Goal: Task Accomplishment & Management: Complete application form

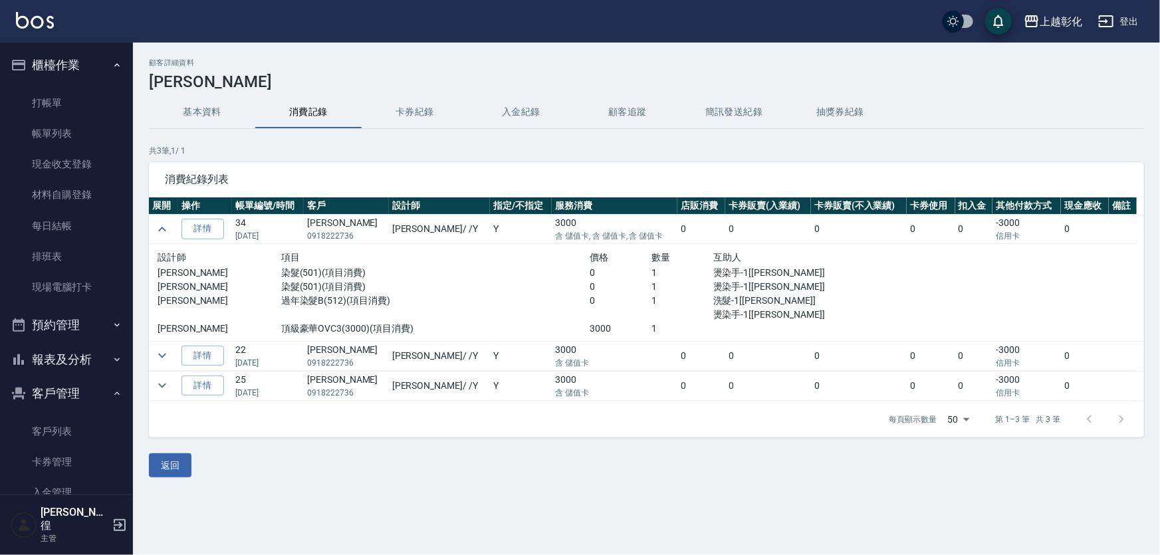
click at [1130, 7] on div "上越彰化 登出" at bounding box center [580, 21] width 1160 height 43
click at [1123, 22] on button "登出" at bounding box center [1118, 21] width 51 height 25
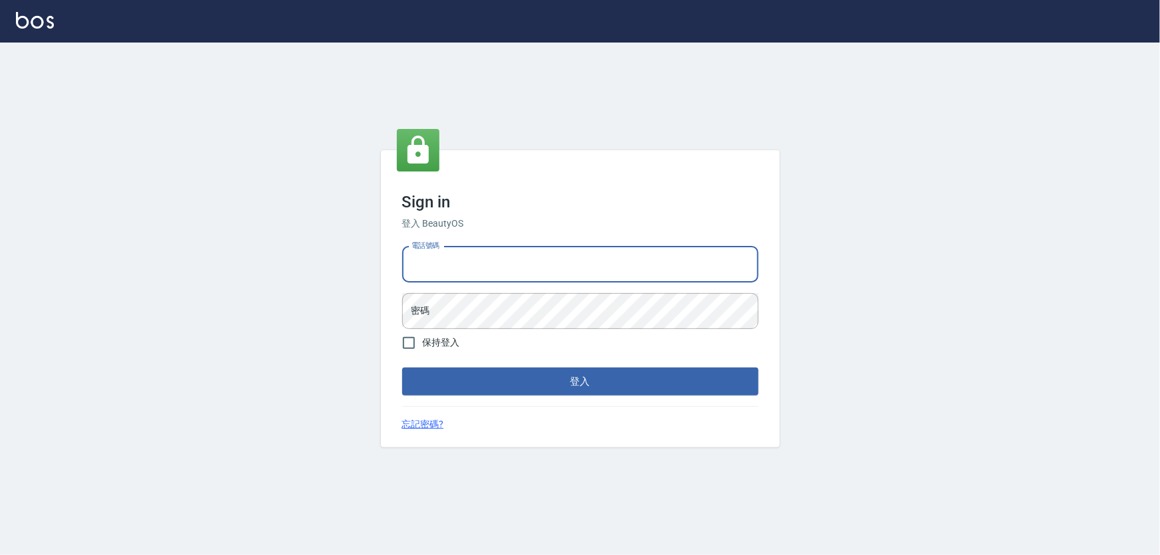
click at [455, 263] on input "電話號碼" at bounding box center [580, 265] width 356 height 36
click at [464, 259] on input "0966106859" at bounding box center [580, 265] width 356 height 36
click at [471, 364] on form "電話號碼 [PHONE_NUMBER] 電話號碼 密碼 密碼 保持登入 登入" at bounding box center [580, 318] width 356 height 154
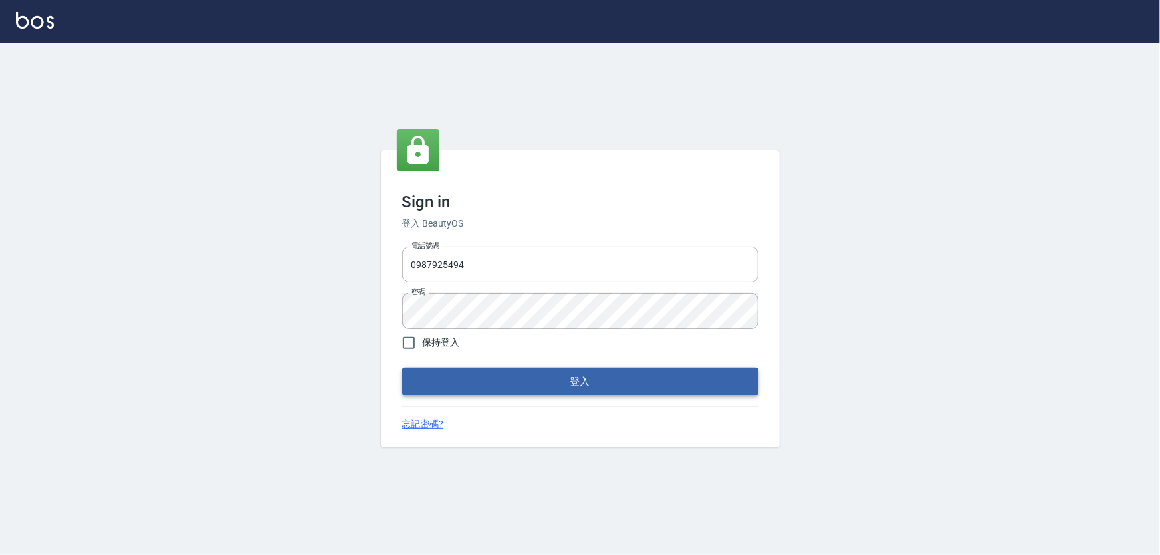
click at [476, 376] on button "登入" at bounding box center [580, 382] width 356 height 28
click at [492, 261] on input "0987925494" at bounding box center [580, 265] width 356 height 36
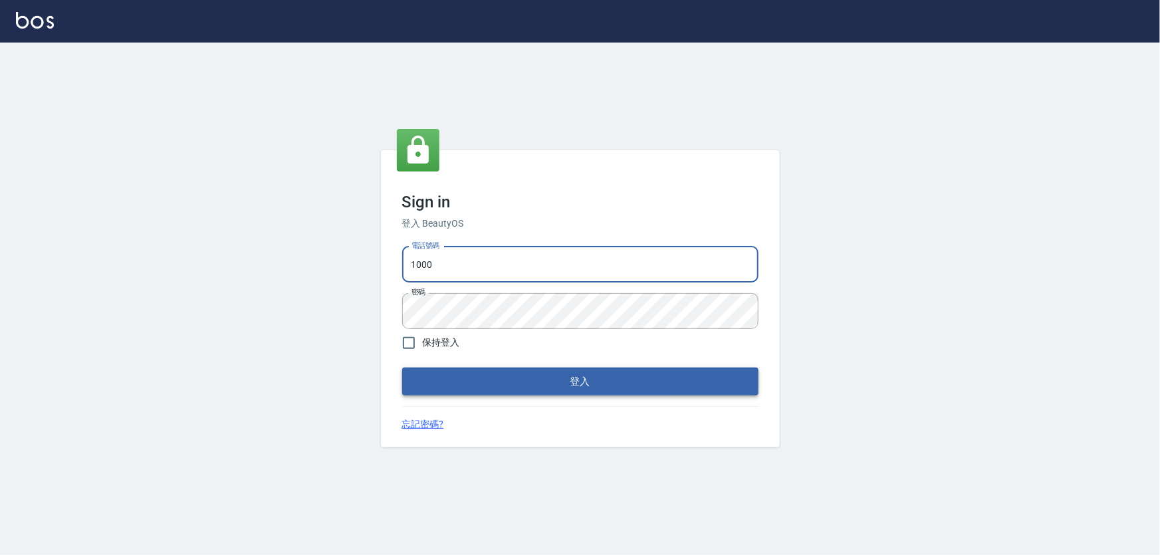
click at [512, 384] on button "登入" at bounding box center [580, 382] width 356 height 28
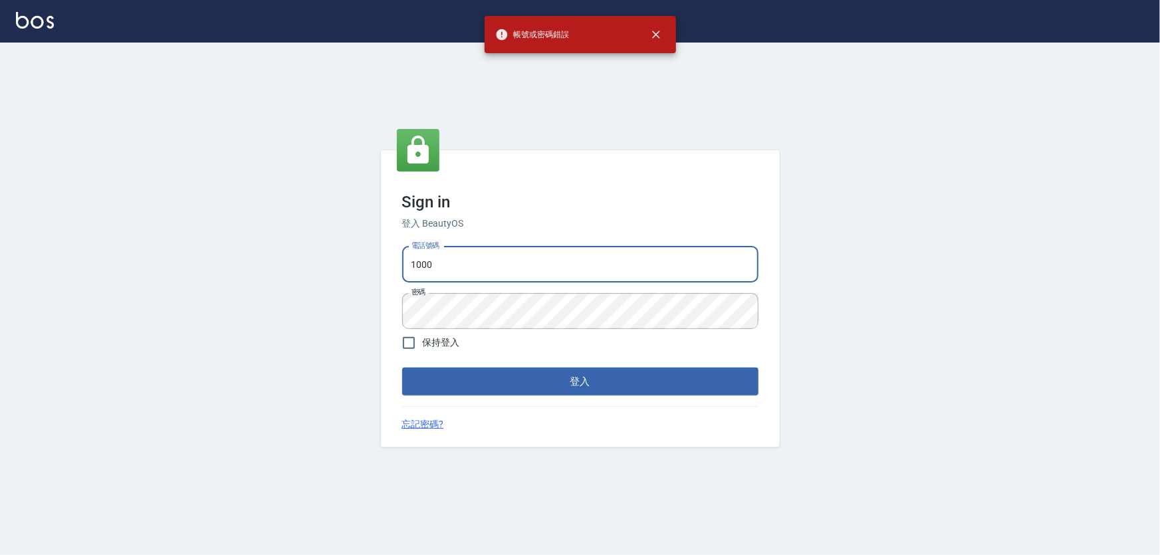
click at [505, 271] on input "1000" at bounding box center [580, 265] width 356 height 36
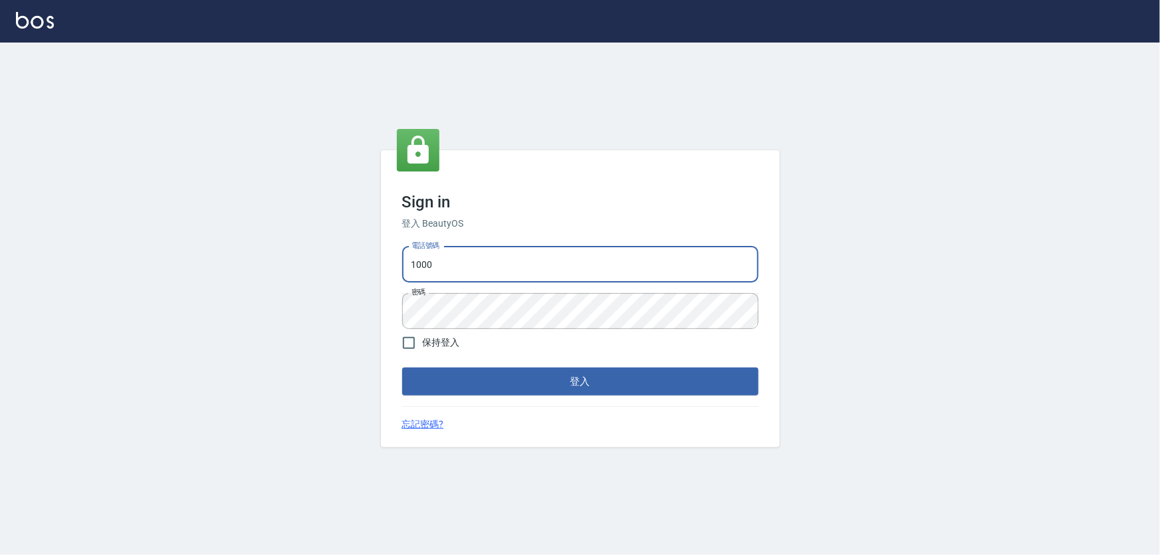
type input "0966106859"
click at [439, 346] on span "保持登入" at bounding box center [441, 343] width 37 height 14
click at [423, 346] on input "保持登入" at bounding box center [409, 343] width 28 height 28
checkbox input "true"
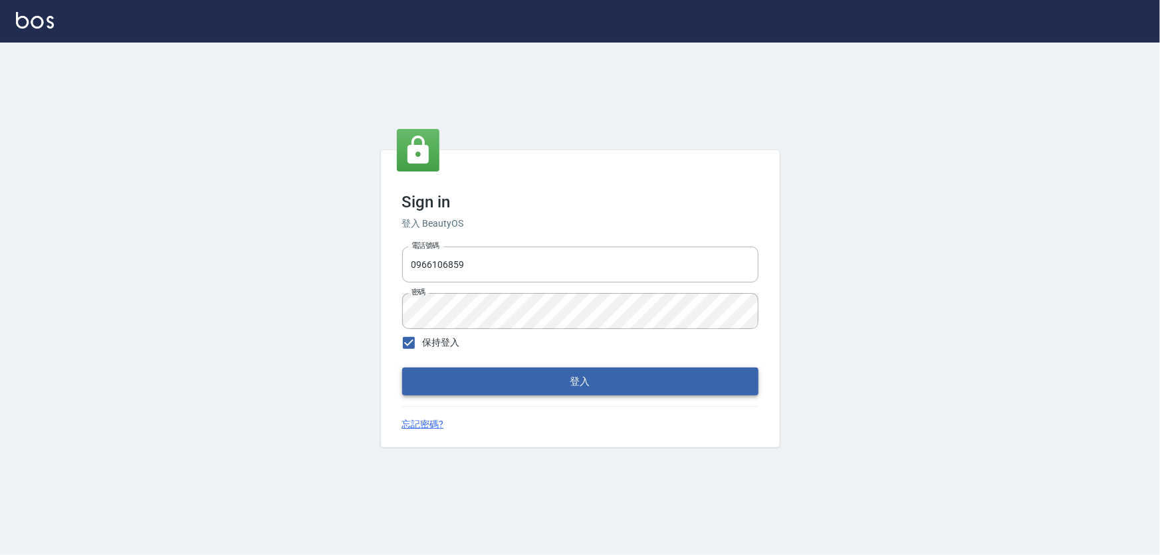
click at [465, 378] on button "登入" at bounding box center [580, 382] width 356 height 28
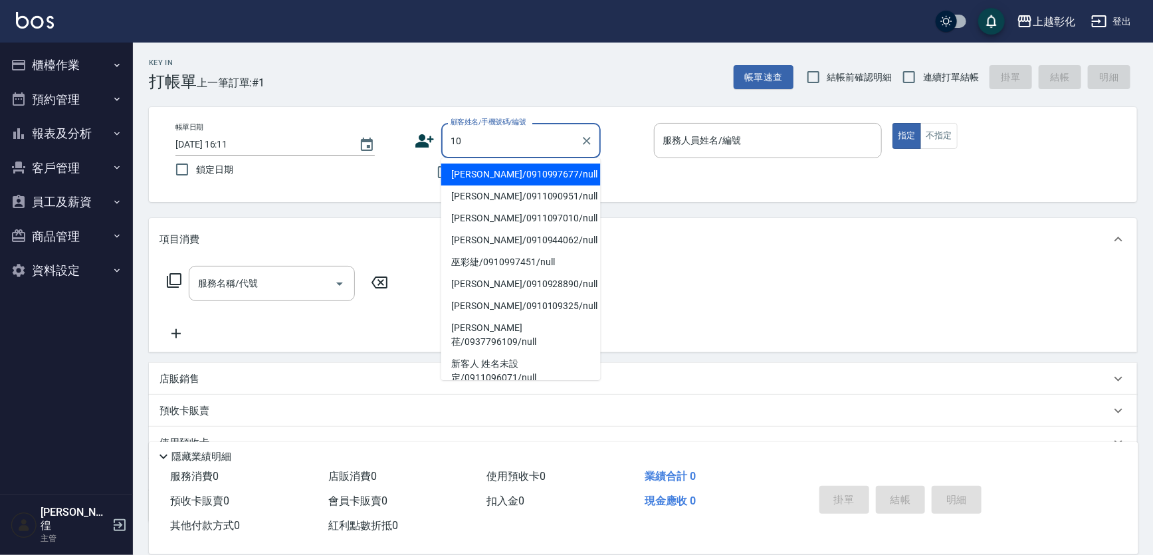
type input "1"
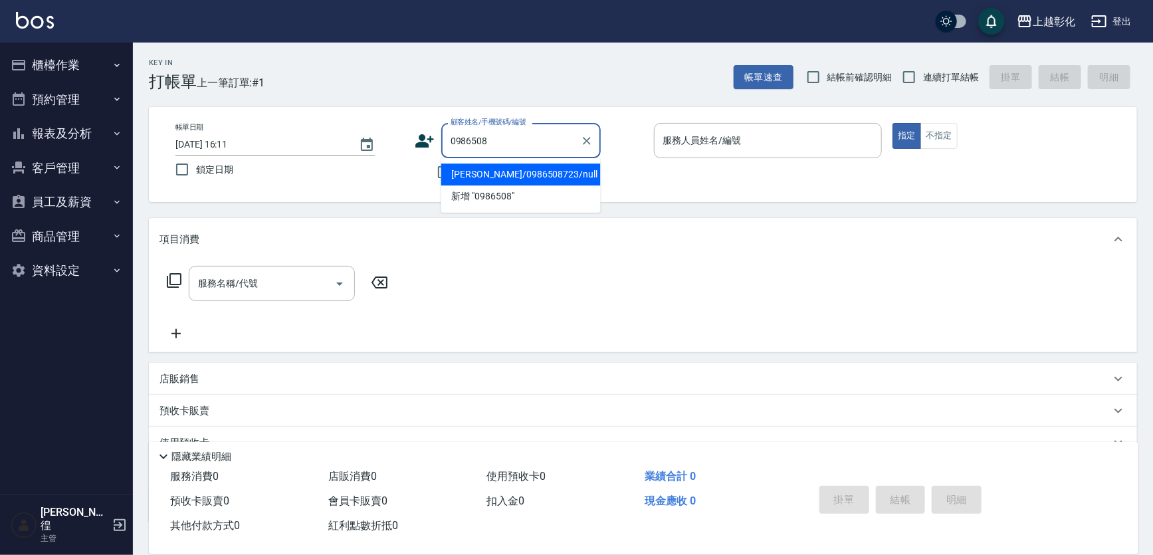
type input "[PERSON_NAME]/0986508723/null"
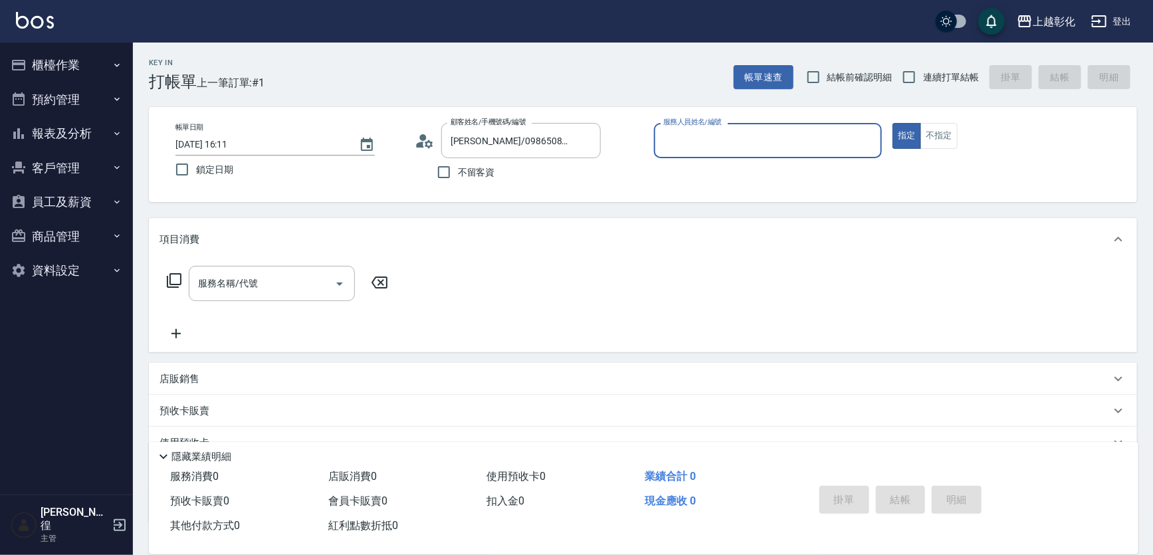
type input "ㄗ"
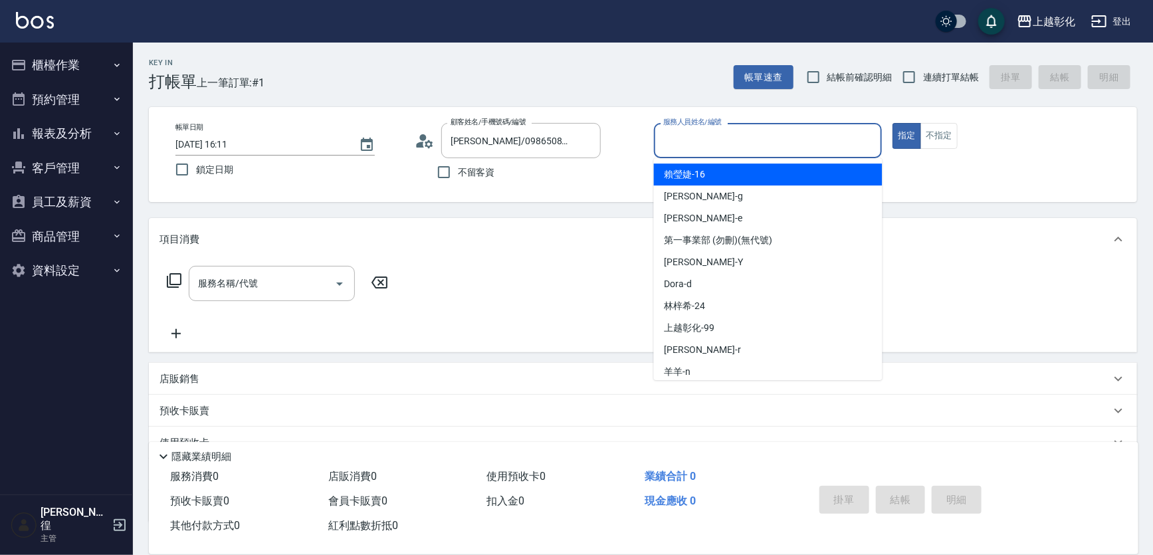
type input "[PERSON_NAME]-16"
type button "true"
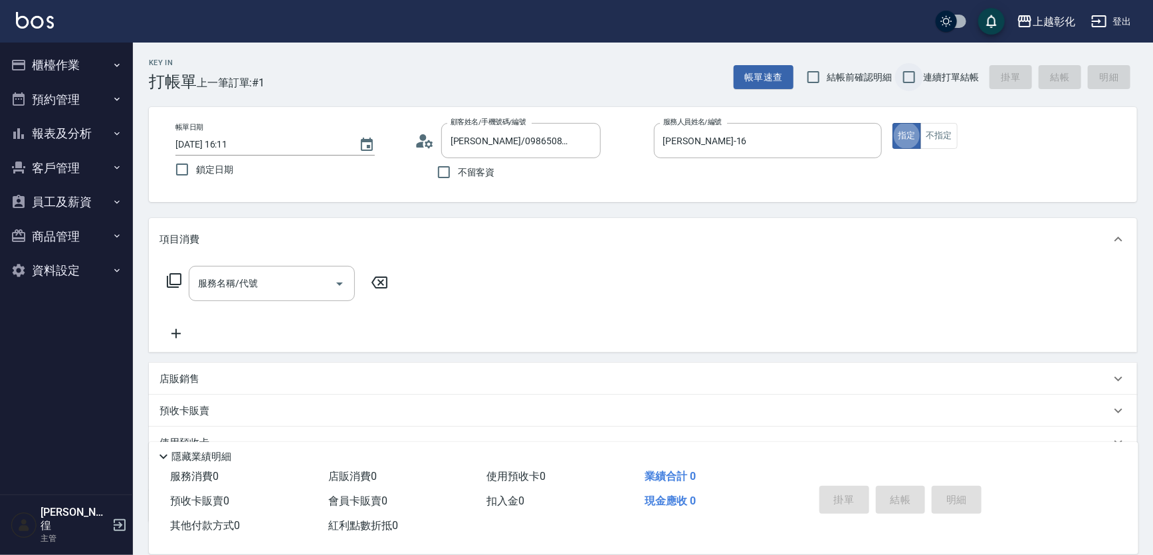
click at [921, 68] on input "連續打單結帳" at bounding box center [909, 77] width 28 height 28
checkbox input "true"
click at [818, 125] on div "[PERSON_NAME]-16 服務人員姓名/編號" at bounding box center [768, 140] width 229 height 35
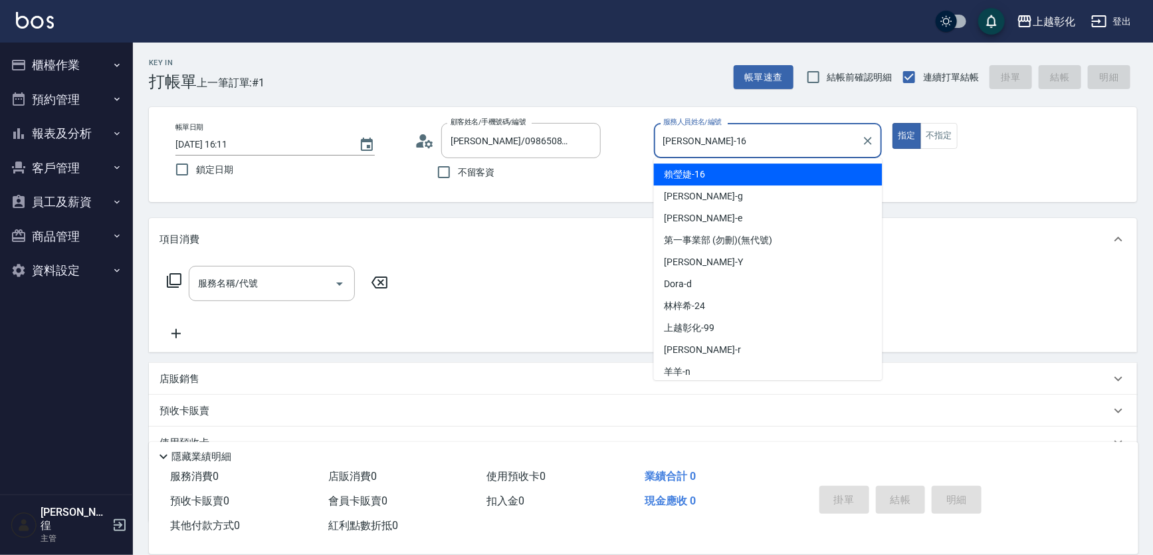
click at [789, 142] on input "[PERSON_NAME]-16" at bounding box center [758, 140] width 197 height 23
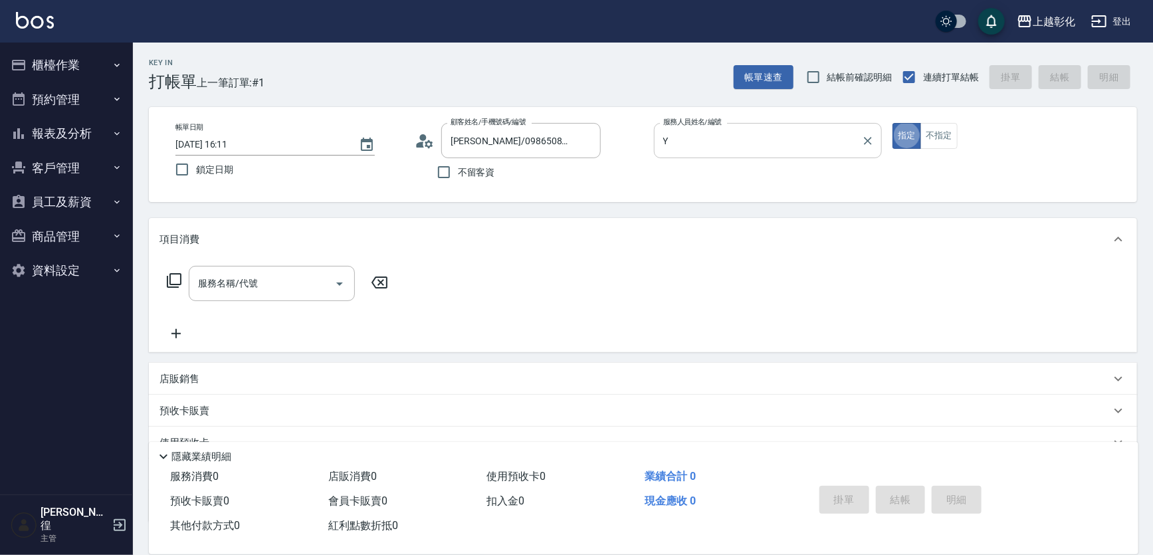
type input "[PERSON_NAME]-Y"
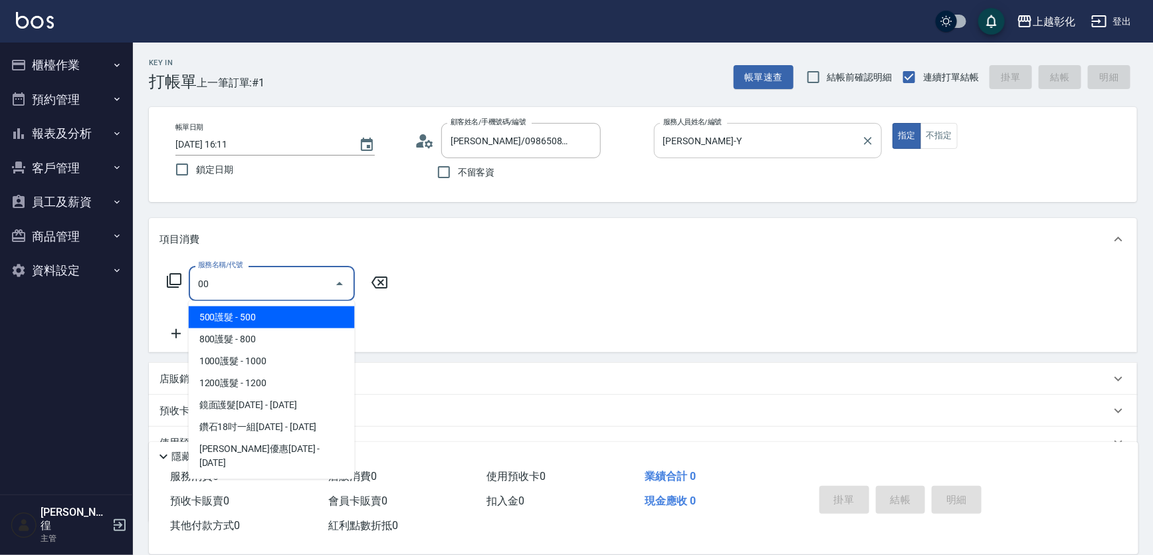
type input "500護髮(403)"
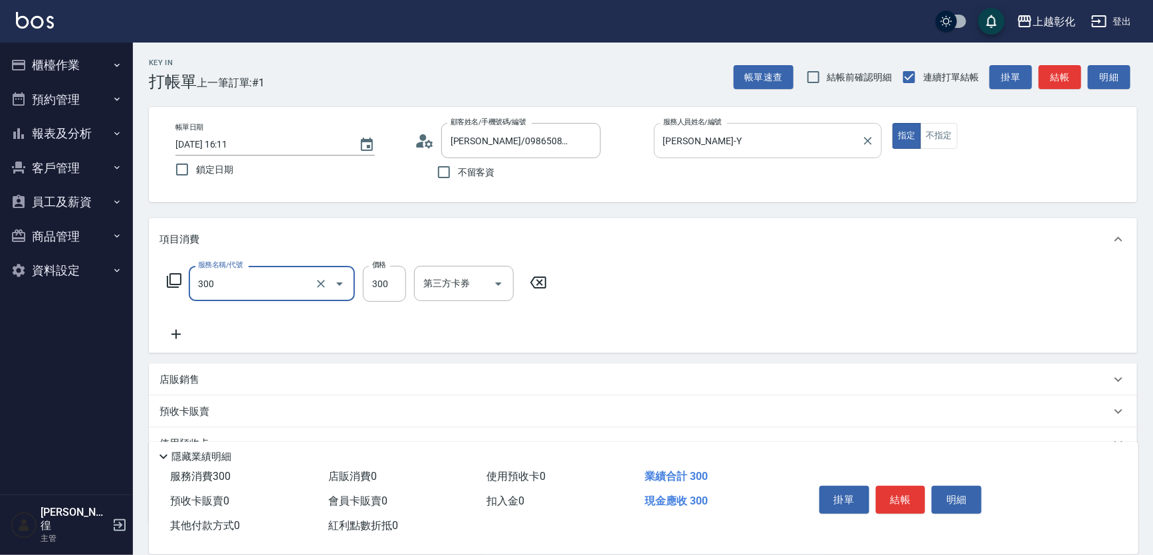
type input "A級剪髮(300)"
type input "250"
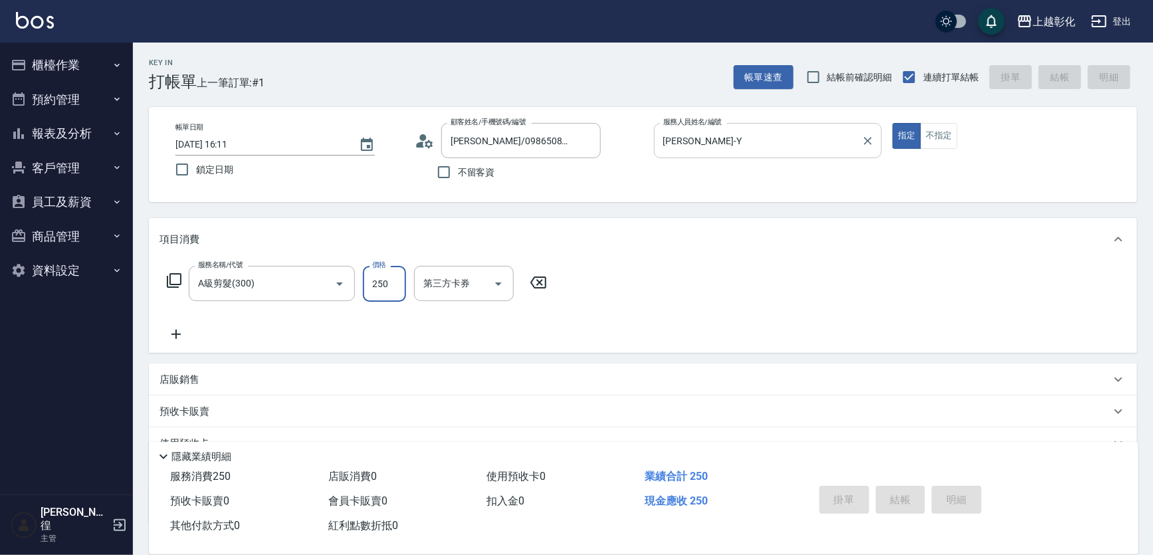
type input "[DATE] 16:27"
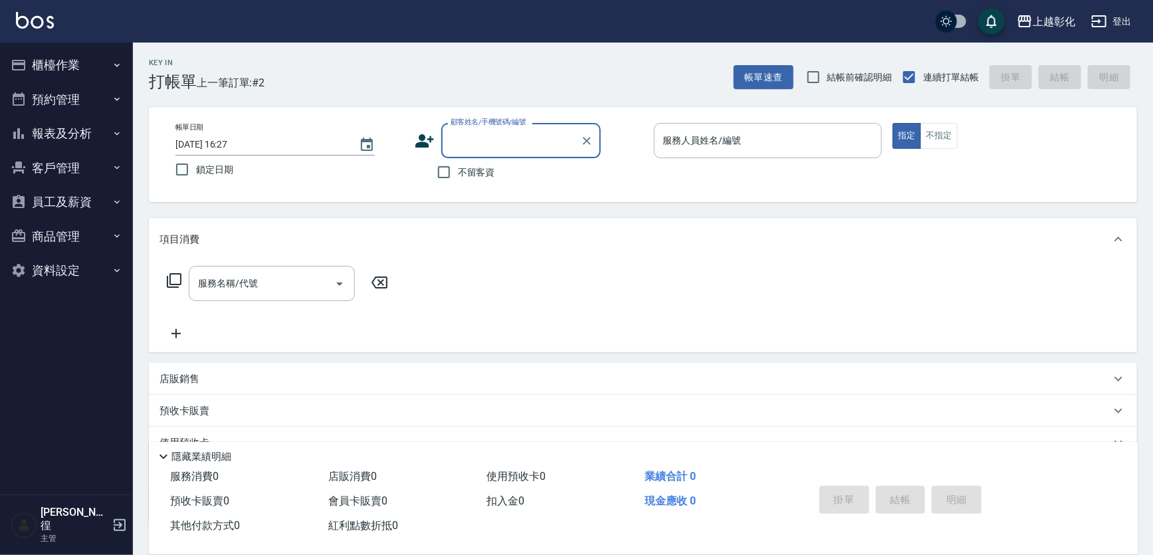
click at [481, 170] on span "不留客資" at bounding box center [476, 173] width 37 height 14
click at [458, 170] on input "不留客資" at bounding box center [444, 172] width 28 height 28
checkbox input "true"
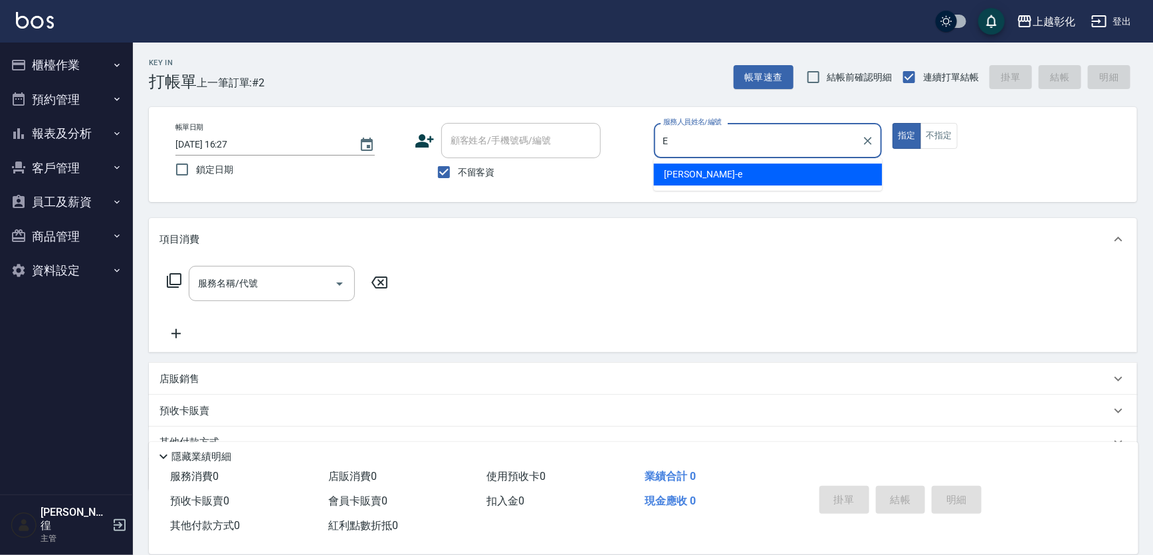
type input "[PERSON_NAME]-e"
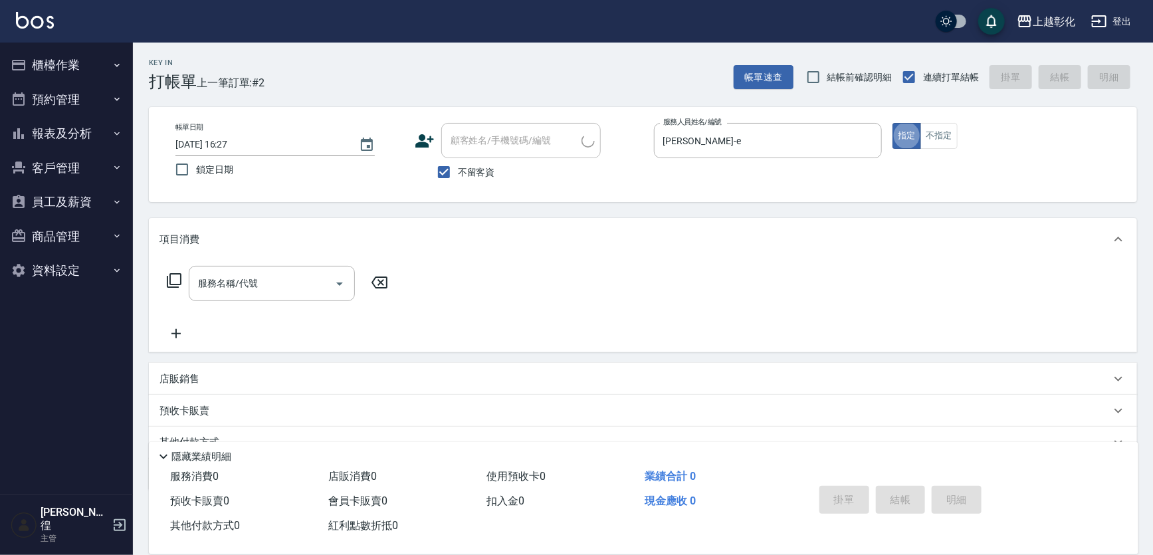
type input "張苡竫/0930253839/"
click at [881, 136] on div "[PERSON_NAME]-e 服務人員姓名/編號" at bounding box center [768, 140] width 229 height 35
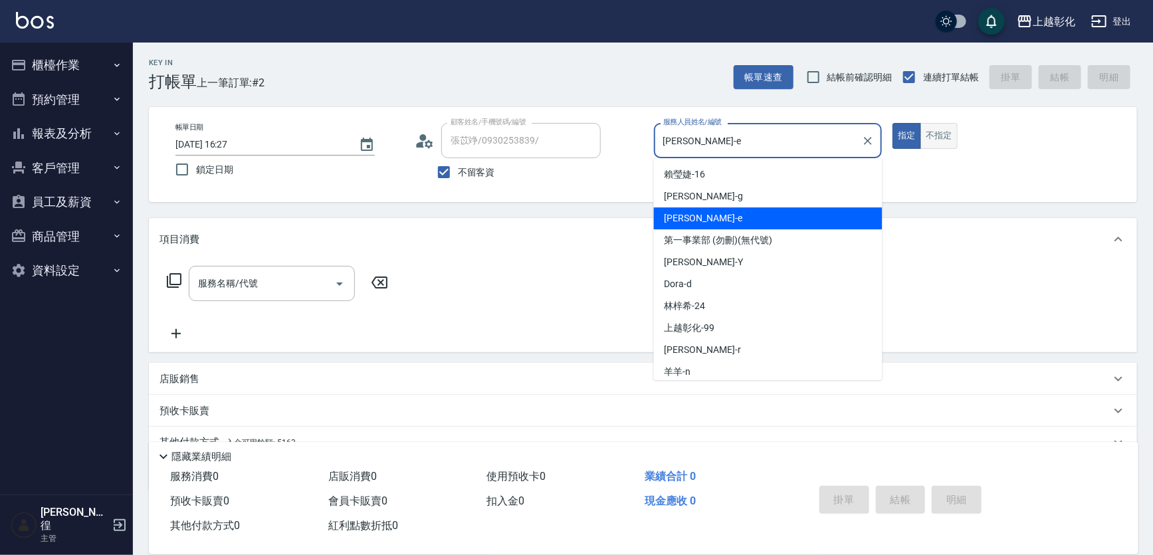
click at [952, 141] on button "不指定" at bounding box center [939, 136] width 37 height 26
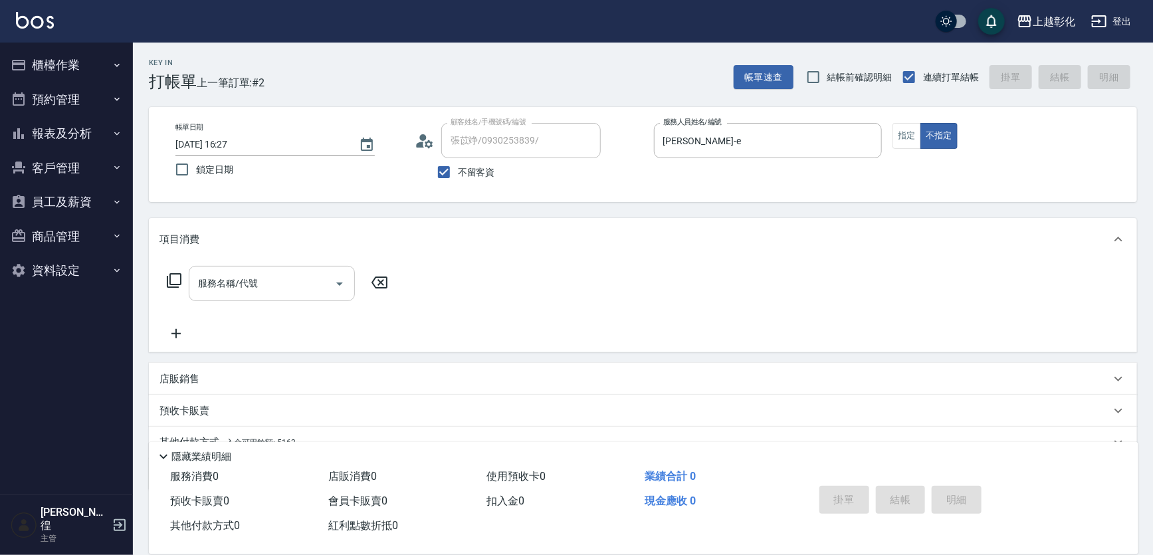
click at [243, 290] on input "服務名稱/代號" at bounding box center [262, 283] width 134 height 23
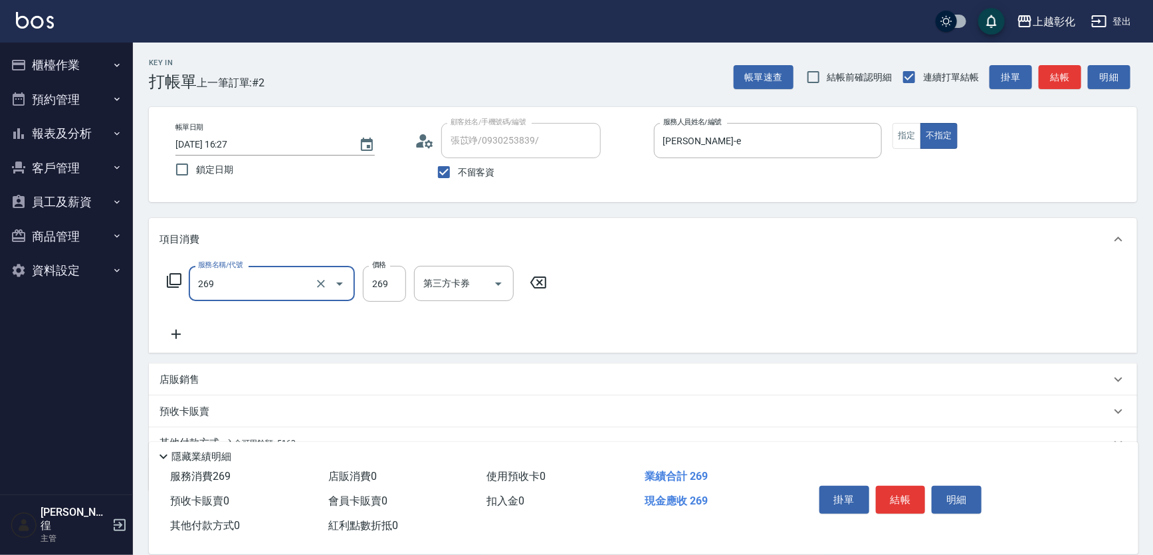
type input "一般洗剪(269)"
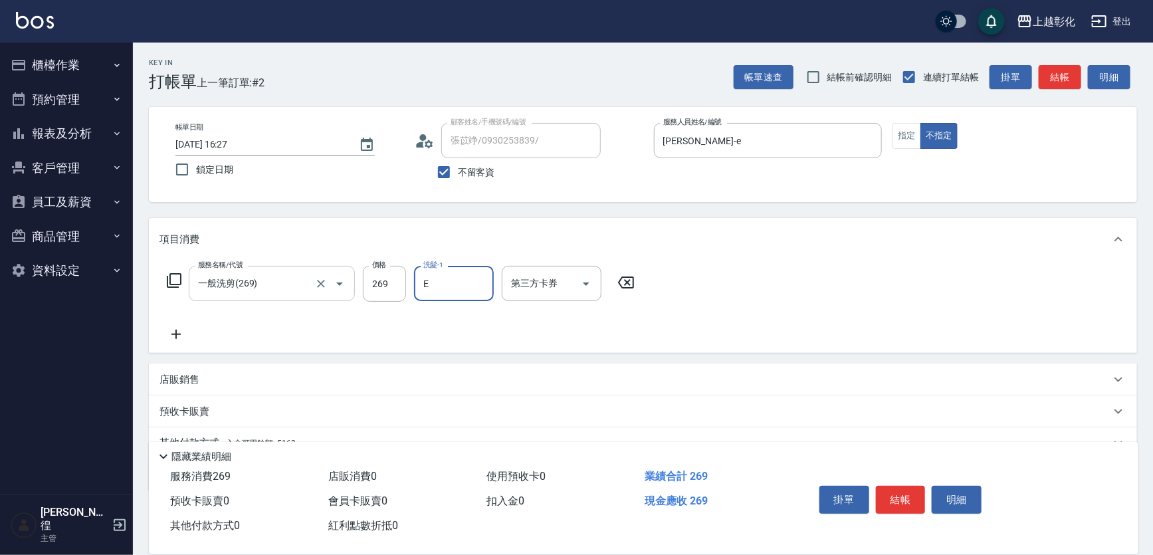
type input "[PERSON_NAME]-e"
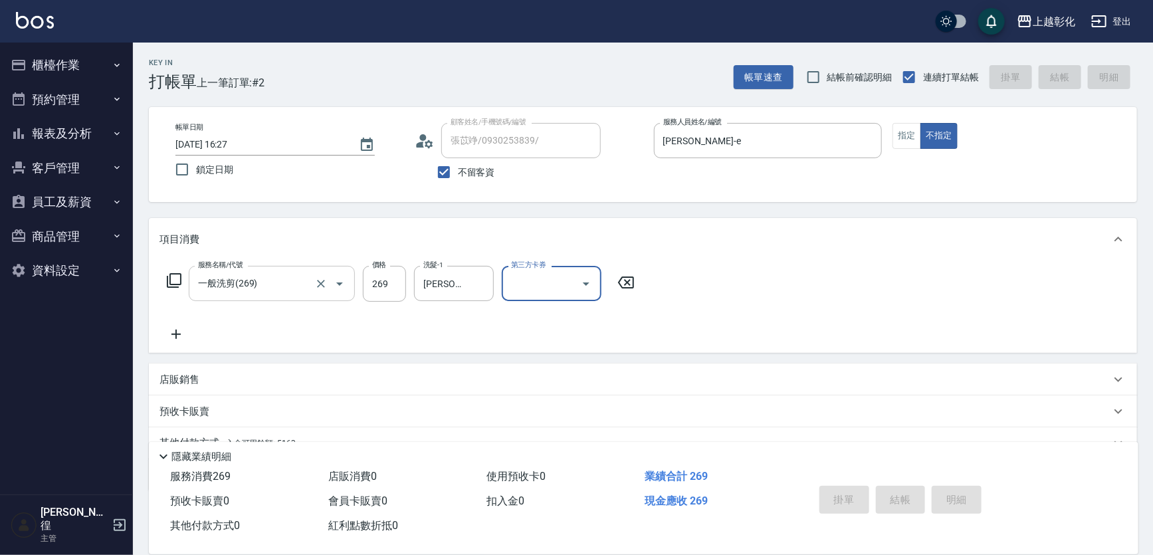
type input "[DATE] 16:28"
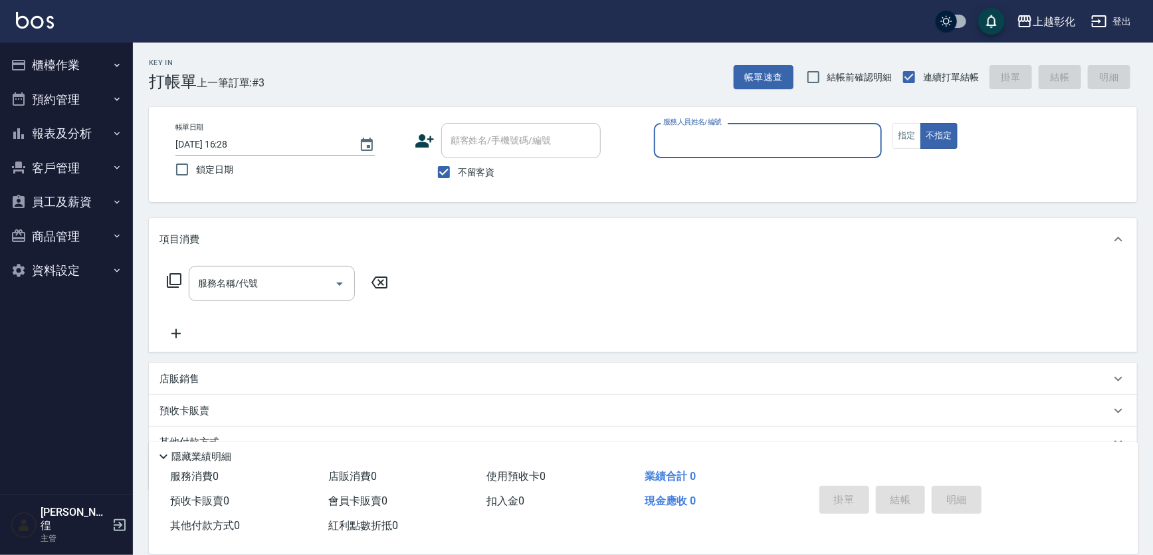
click at [463, 171] on span "不留客資" at bounding box center [476, 173] width 37 height 14
click at [458, 171] on input "不留客資" at bounding box center [444, 172] width 28 height 28
checkbox input "false"
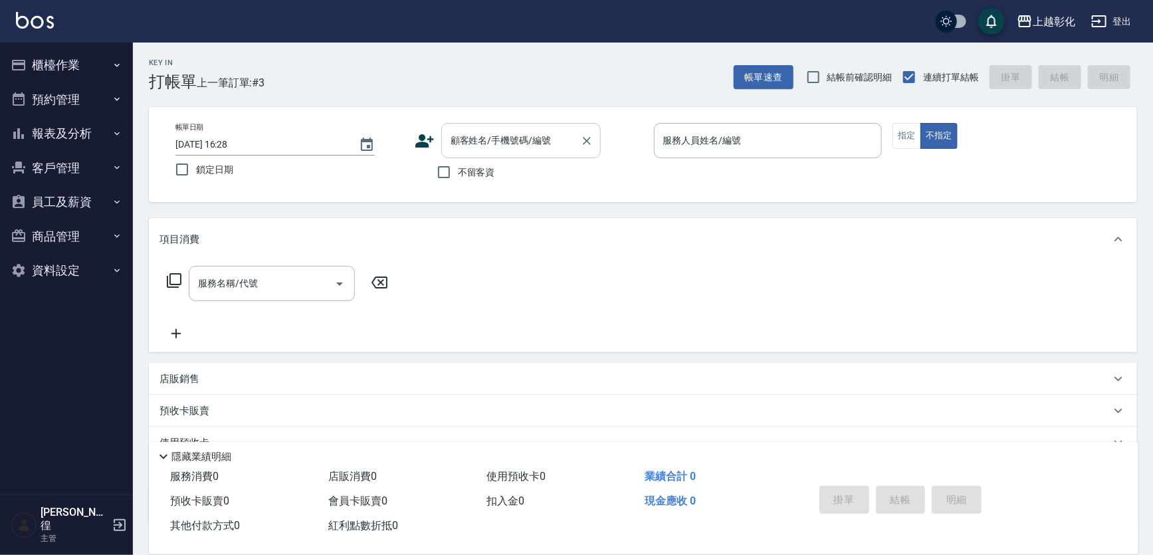
click at [477, 140] on input "顧客姓名/手機號碼/編號" at bounding box center [511, 140] width 128 height 23
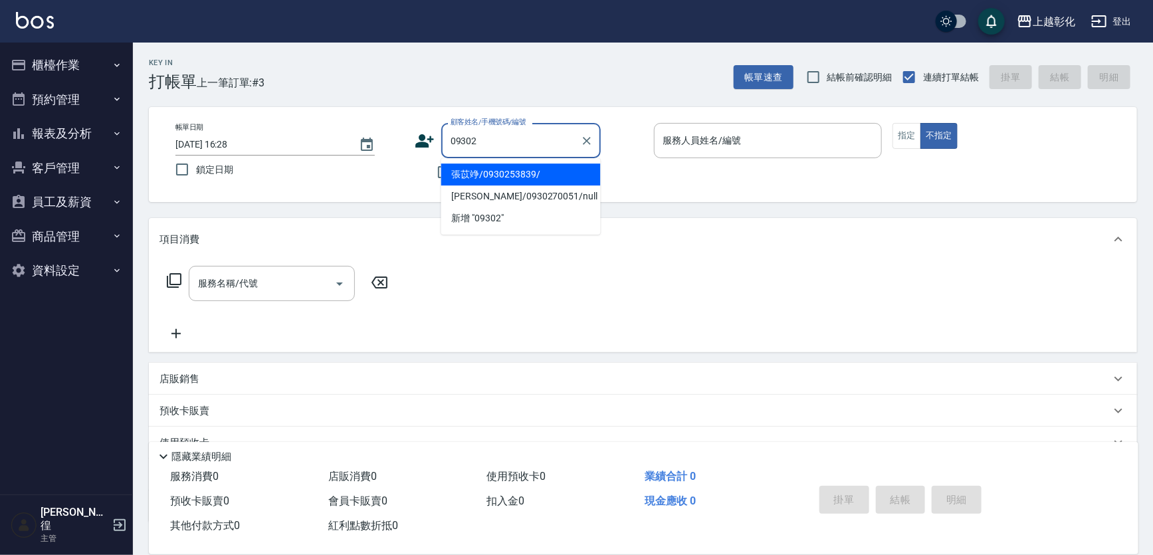
type input "09302"
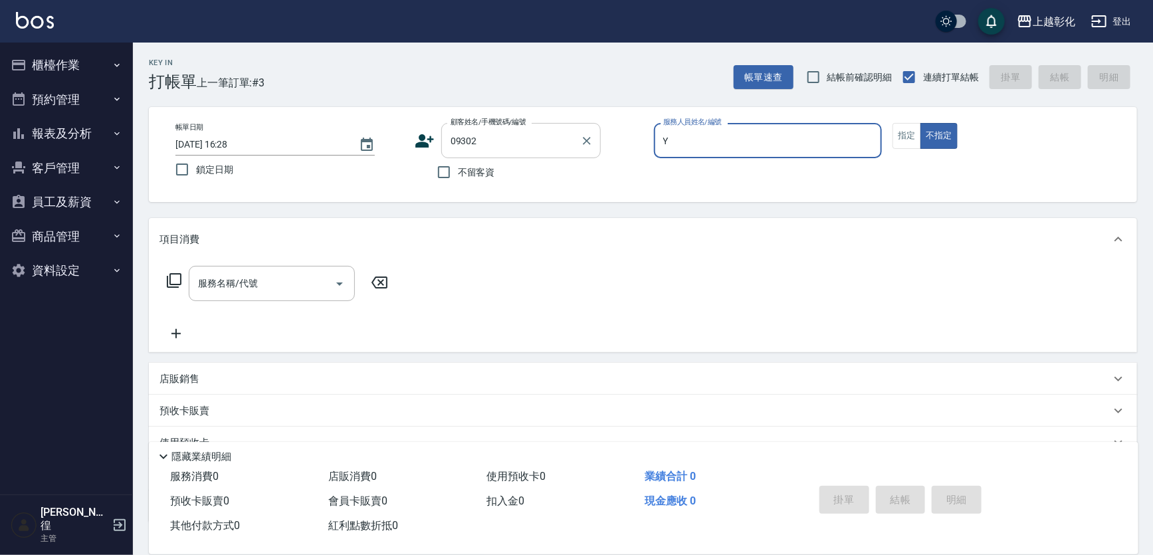
type input "[PERSON_NAME]-Y"
type button "false"
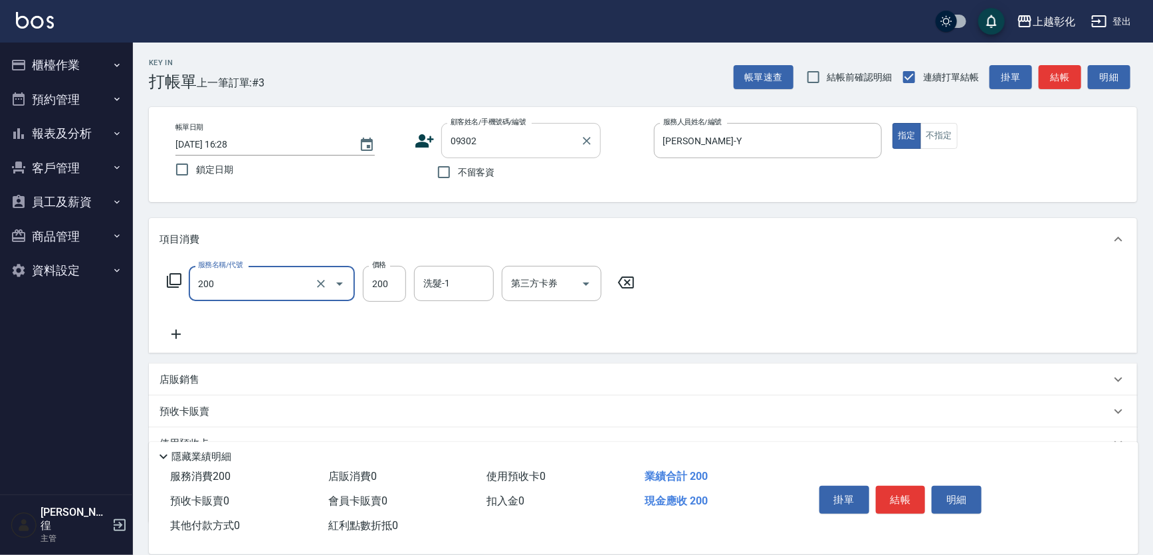
type input "New洗專案(200)"
type input "[PERSON_NAME]-16"
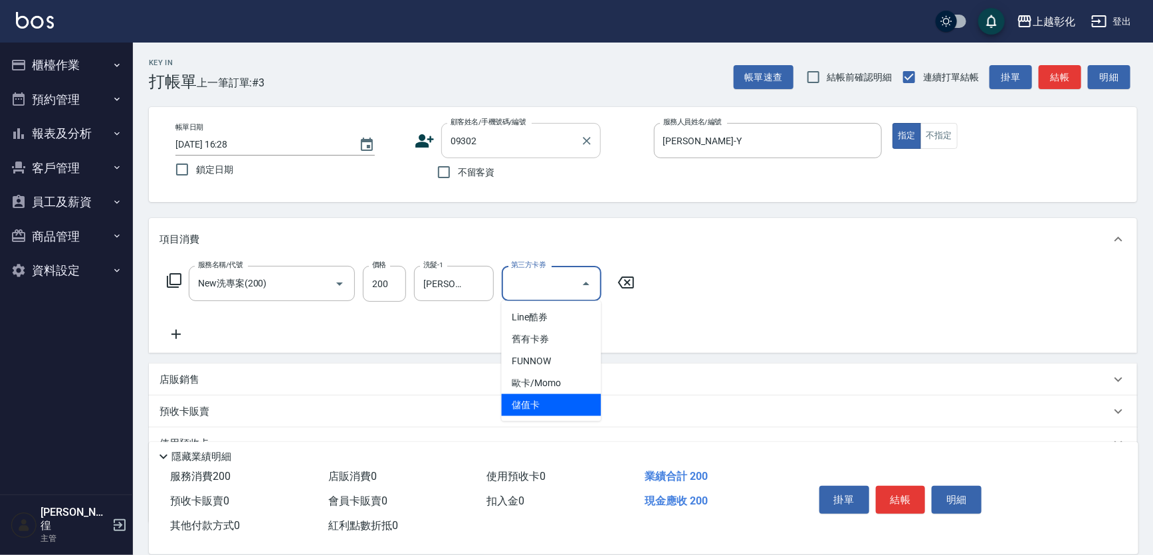
type input "儲值卡"
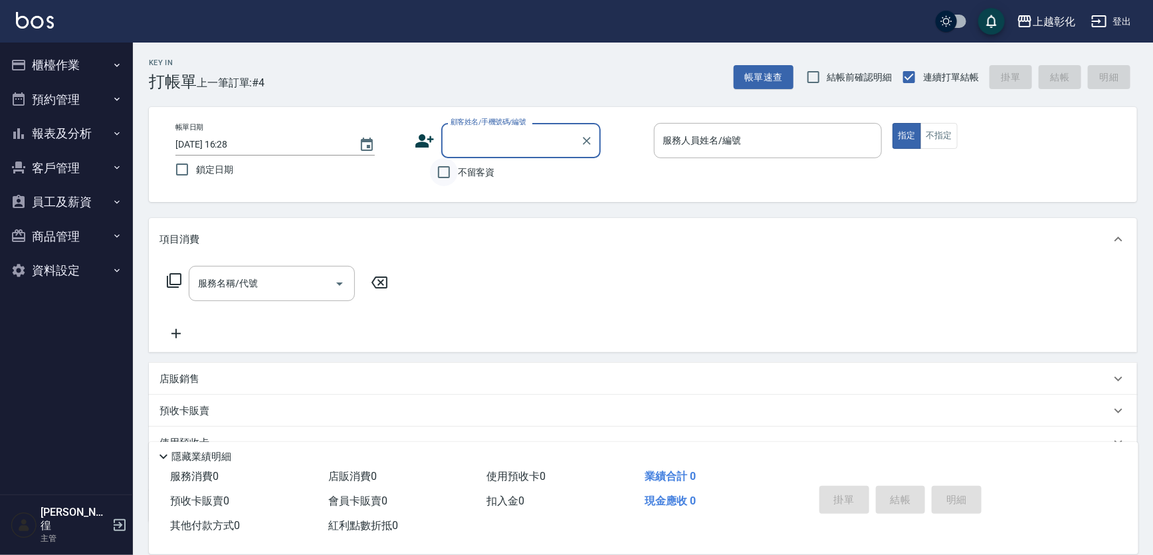
click at [452, 166] on input "不留客資" at bounding box center [444, 172] width 28 height 28
checkbox input "true"
type input "張苡竫/0930253839/"
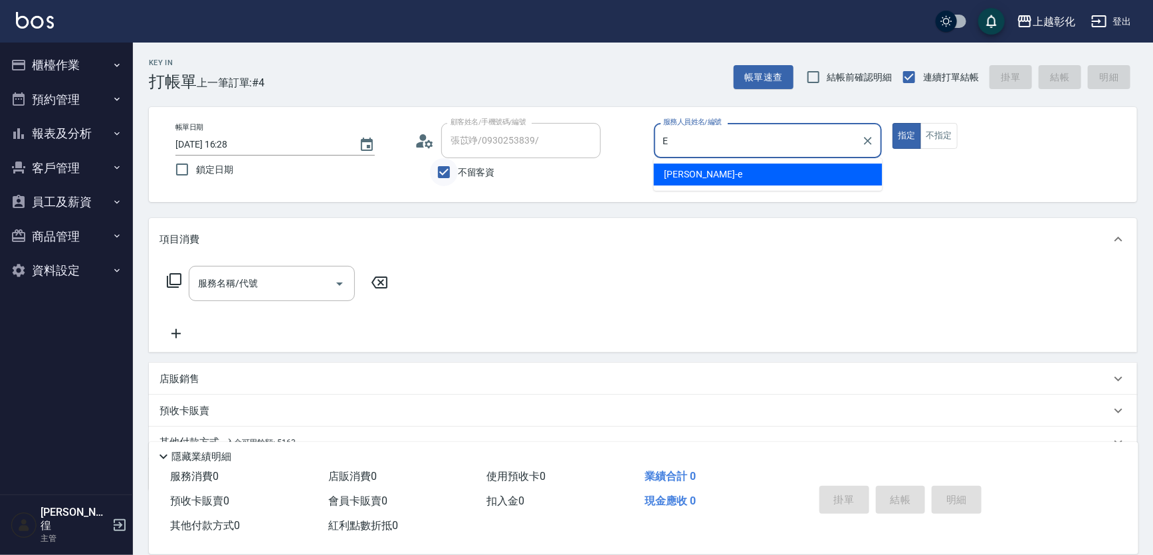
type input "[PERSON_NAME]-e"
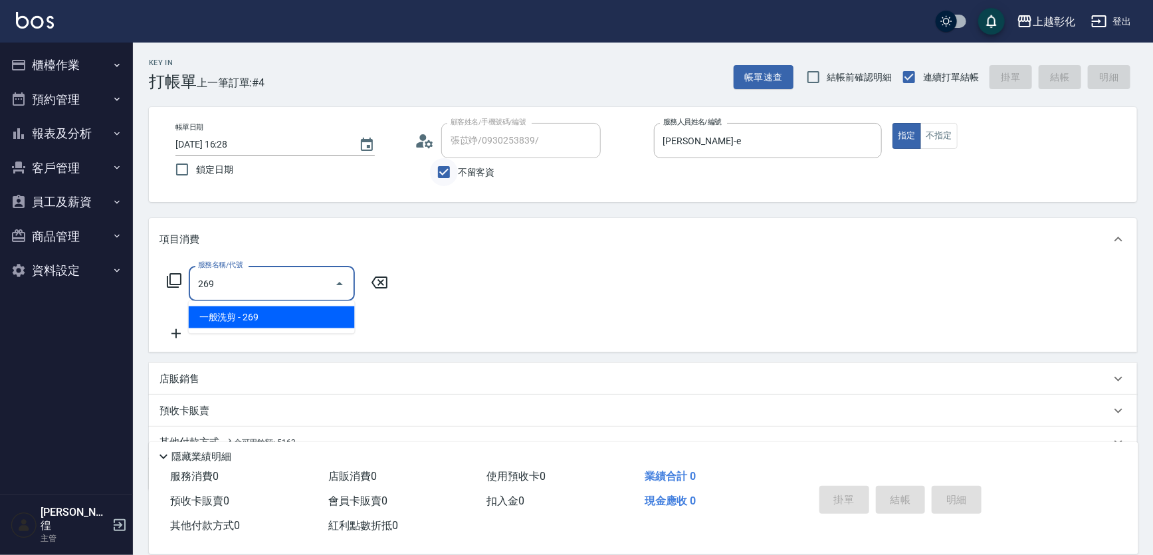
type input "一般洗剪(269)"
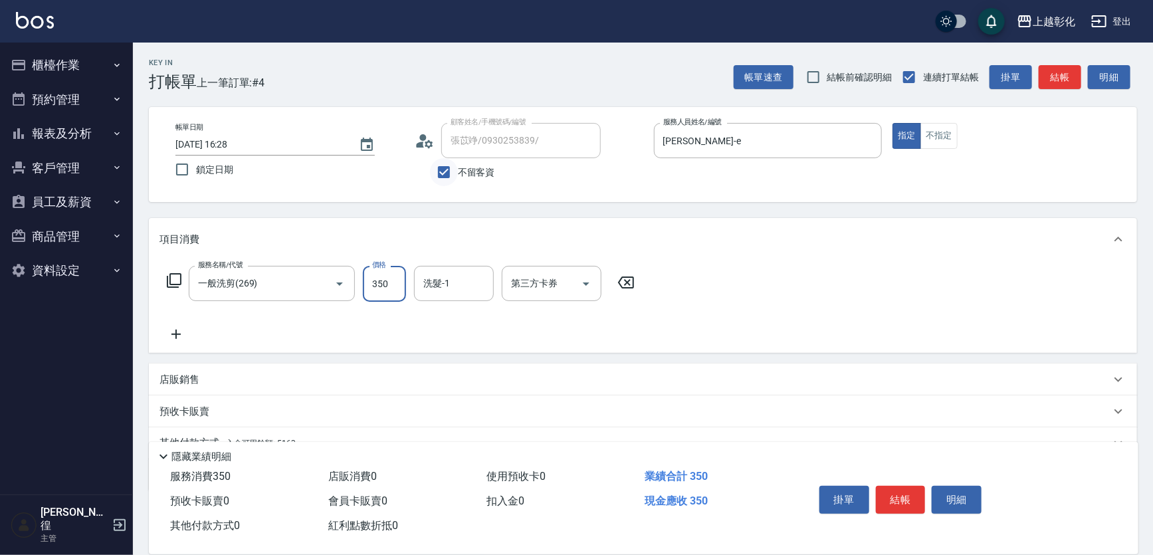
type input "350"
type input "W"
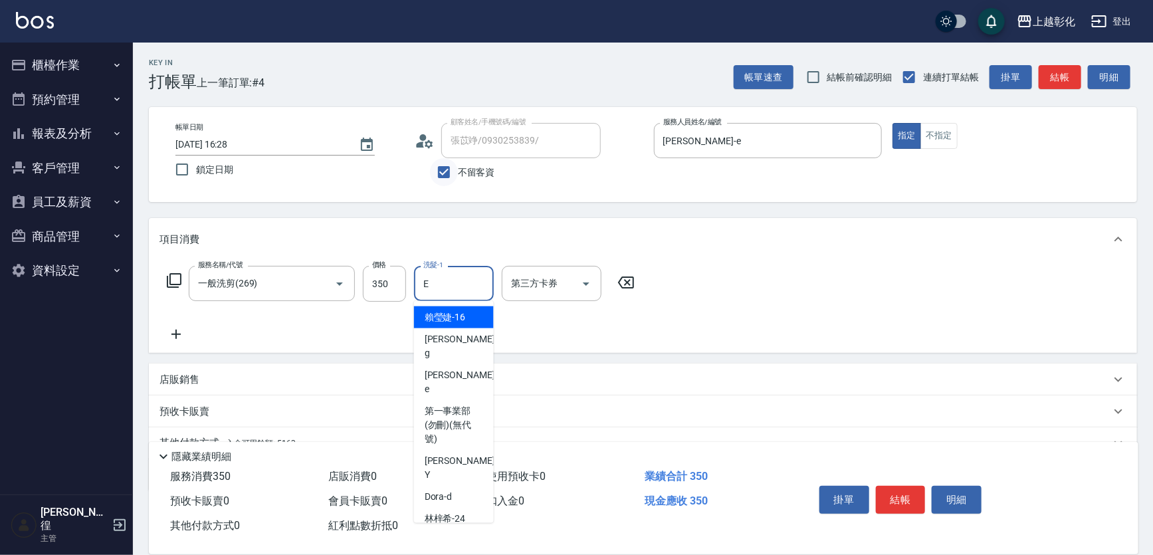
type input "[PERSON_NAME]-e"
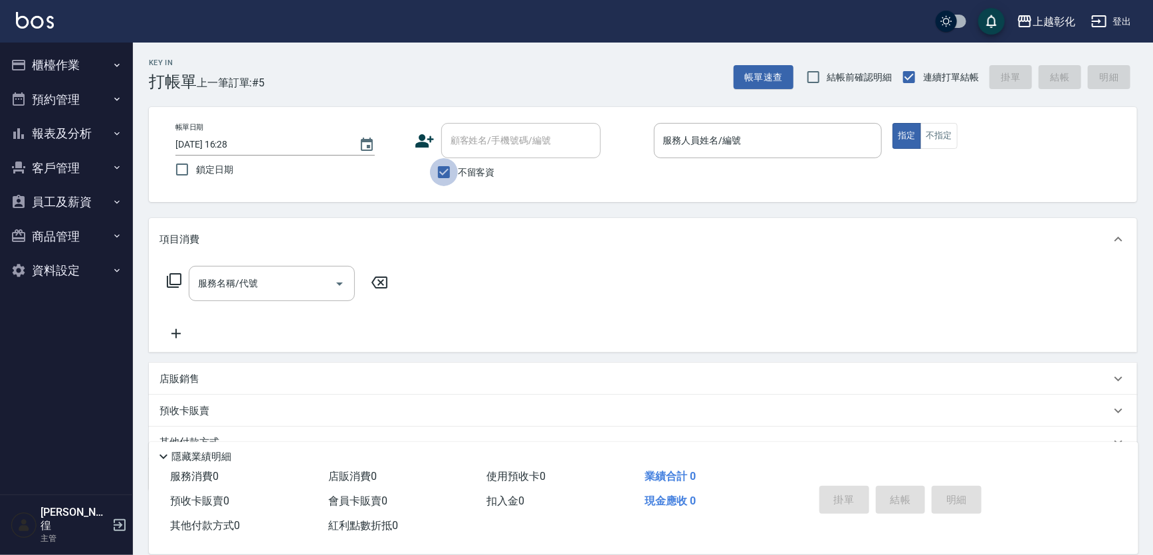
click at [450, 169] on input "不留客資" at bounding box center [444, 172] width 28 height 28
checkbox input "false"
click at [467, 142] on input "顧客姓名/手機號碼/編號" at bounding box center [511, 140] width 128 height 23
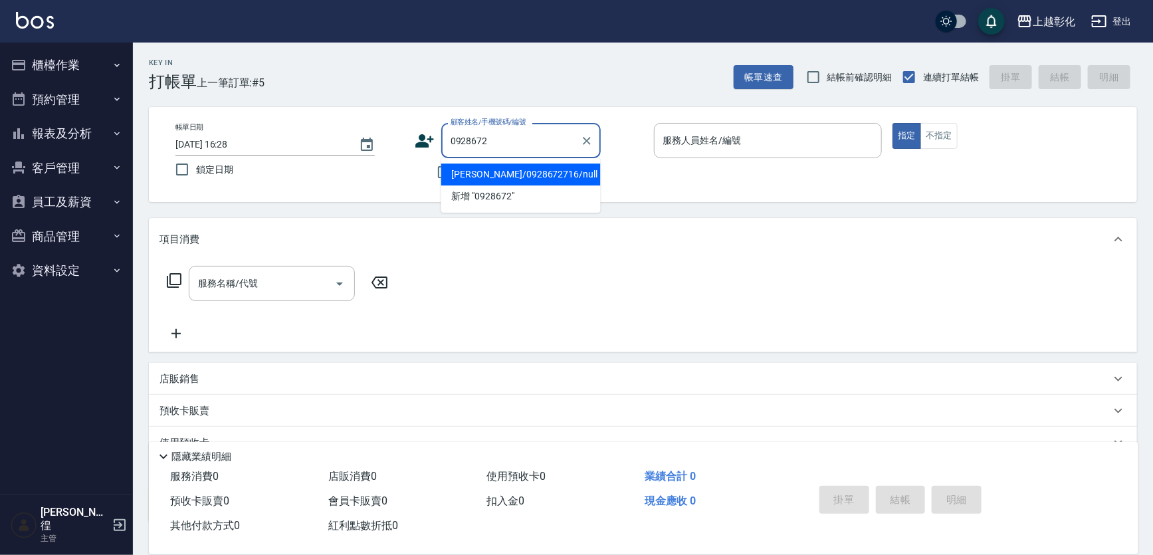
type input "[PERSON_NAME]/0928672716/null"
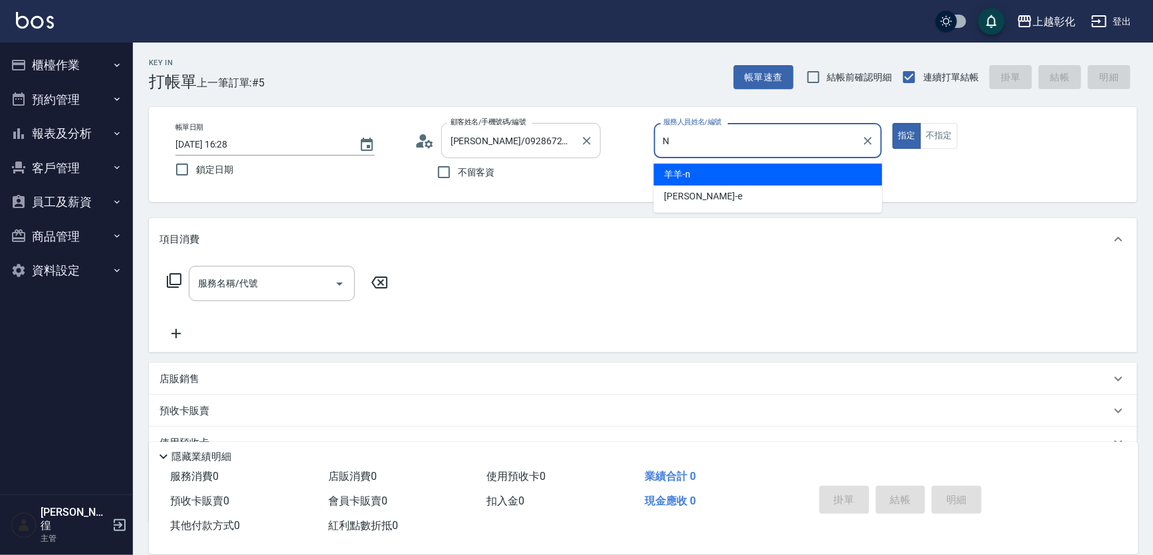
type input "羊羊-n"
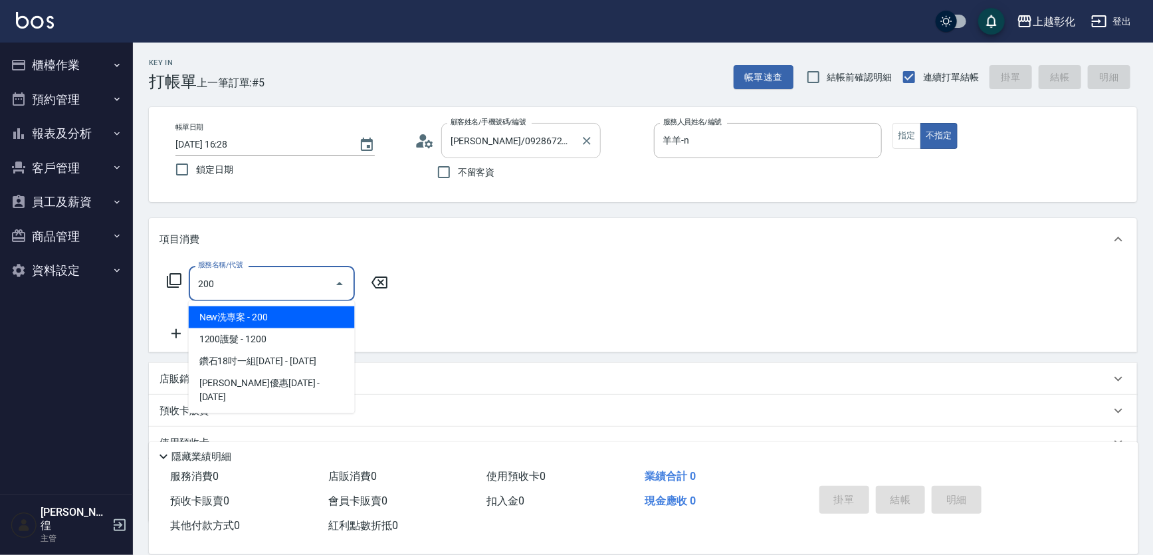
type input "New洗專案(200)"
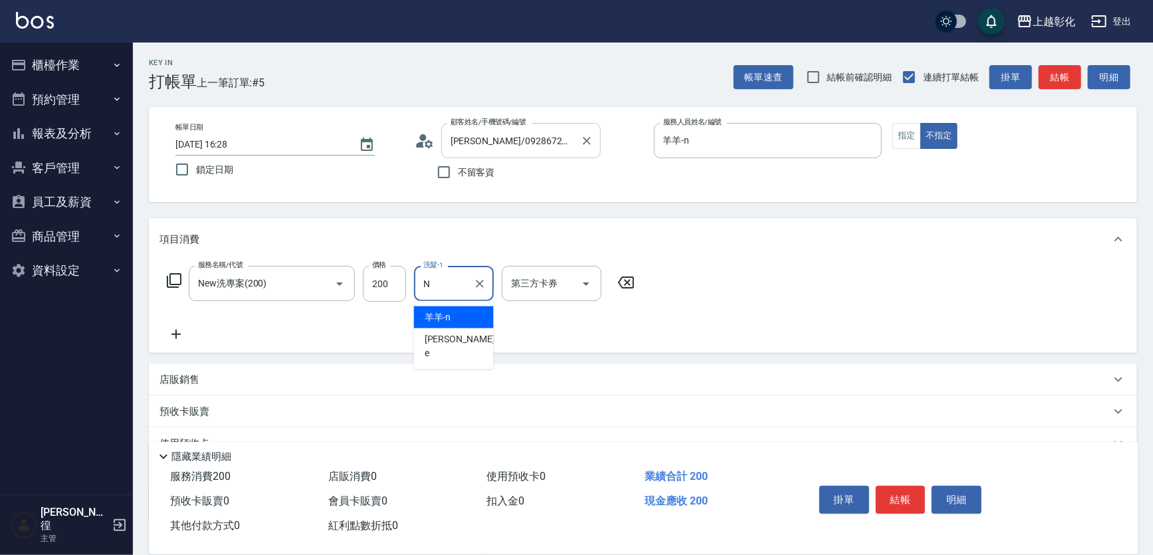
type input "羊羊-n"
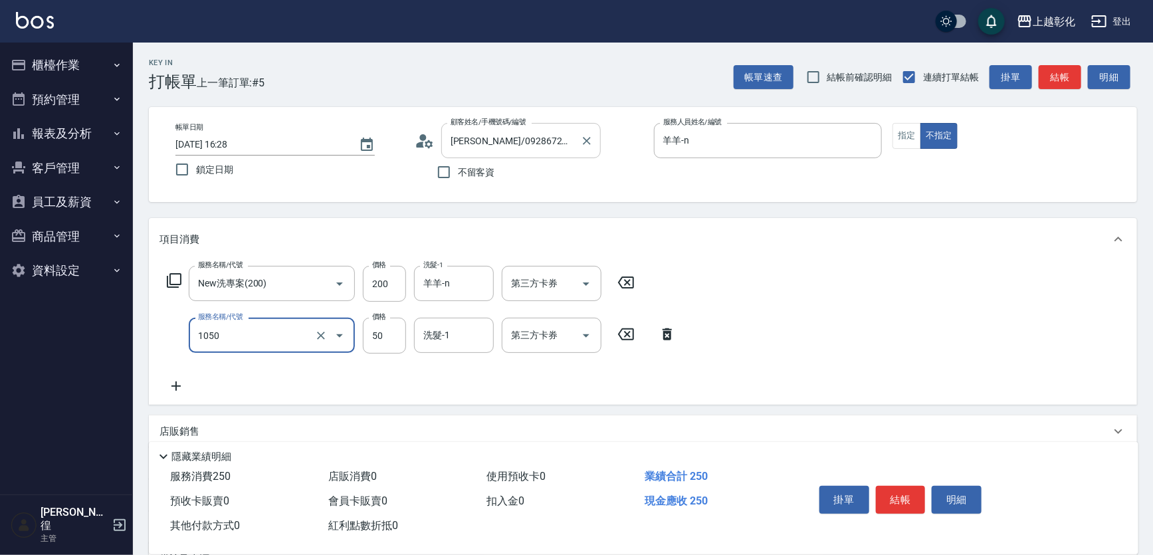
type input "精油(1050)"
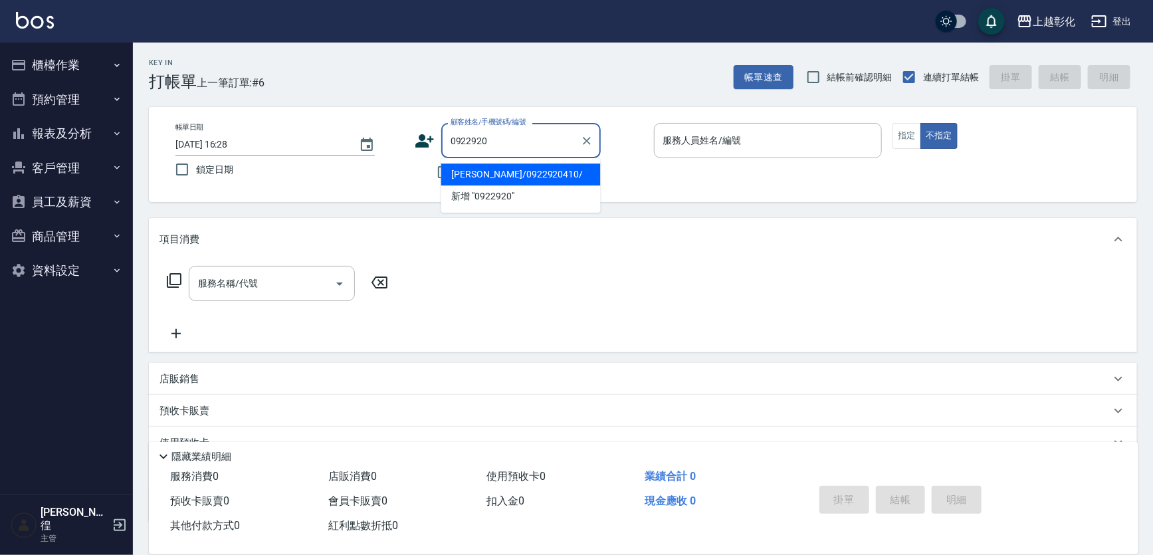
type input "[PERSON_NAME]/0922920410/"
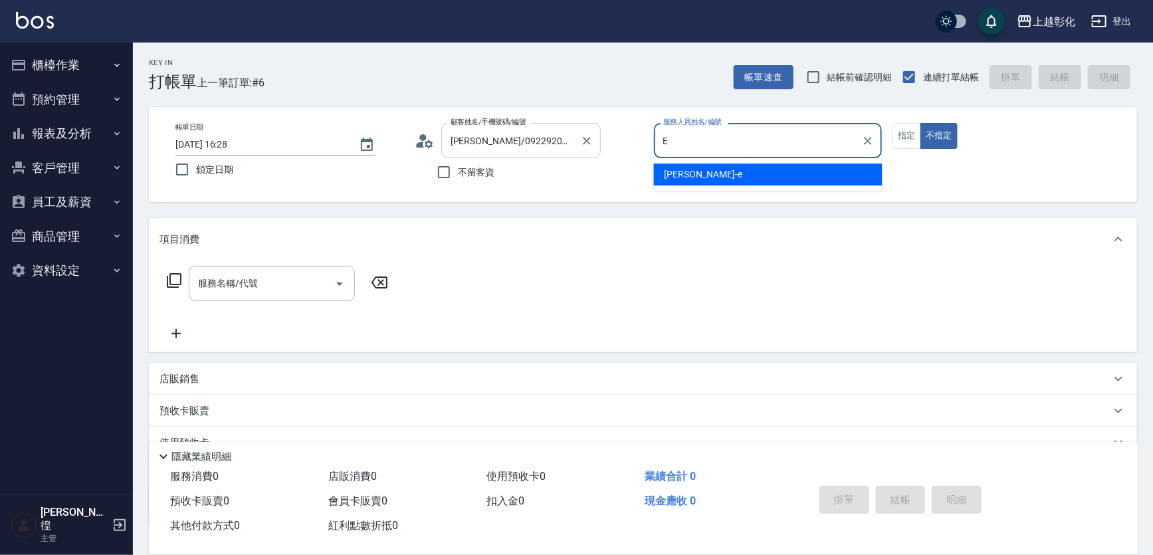
type input "[PERSON_NAME]-e"
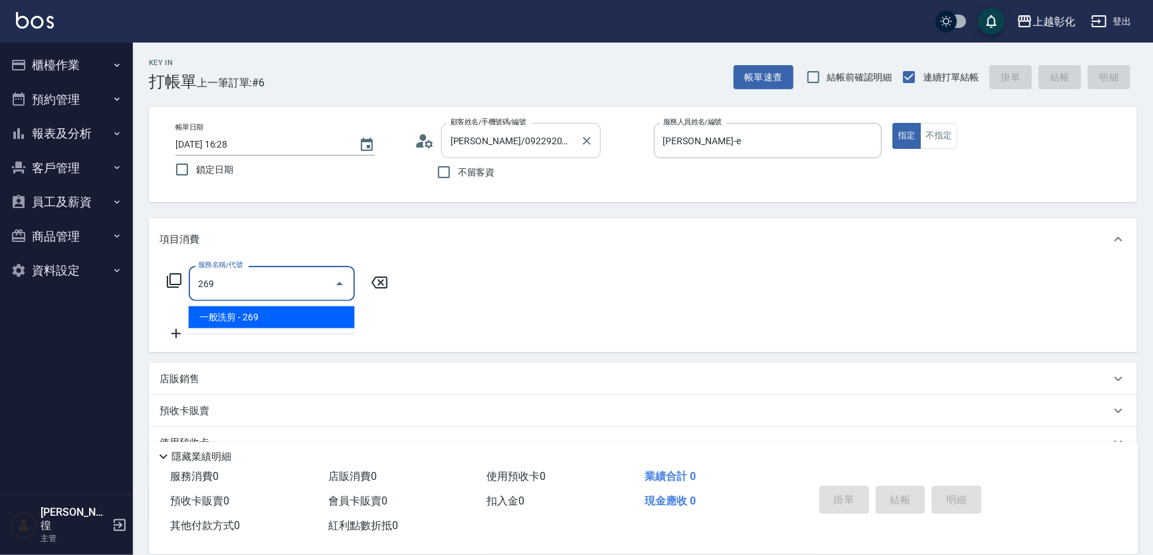
type input "一般洗剪(269)"
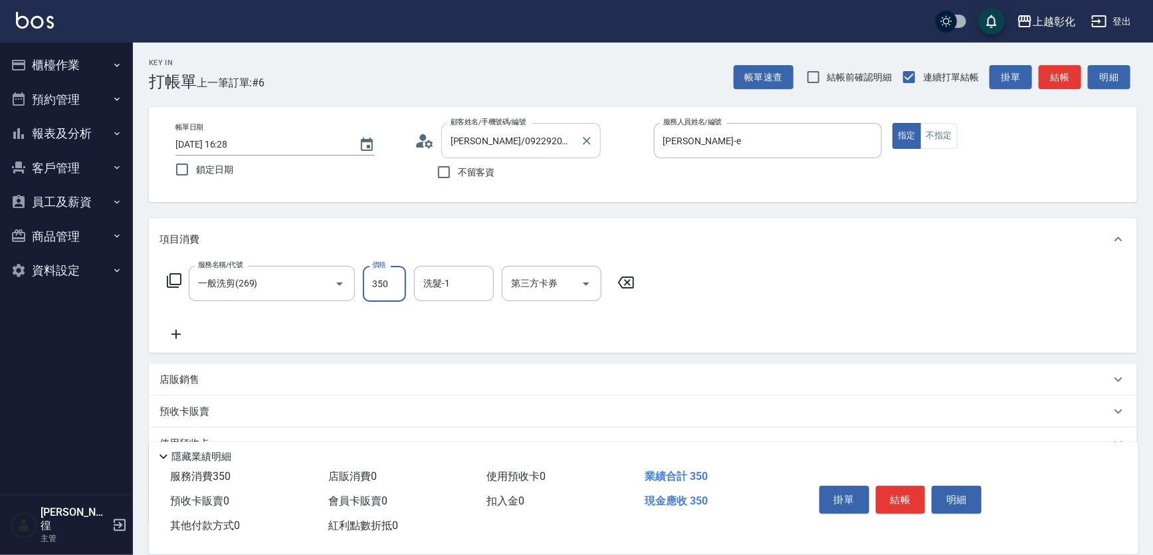
type input "350"
type input "[PERSON_NAME]-16"
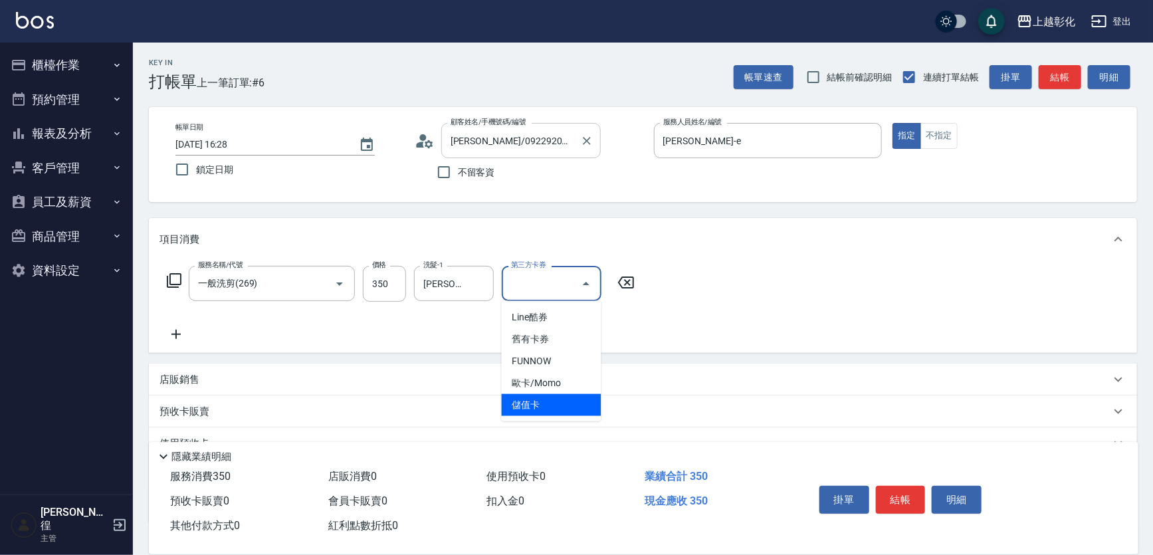
type input "儲值卡"
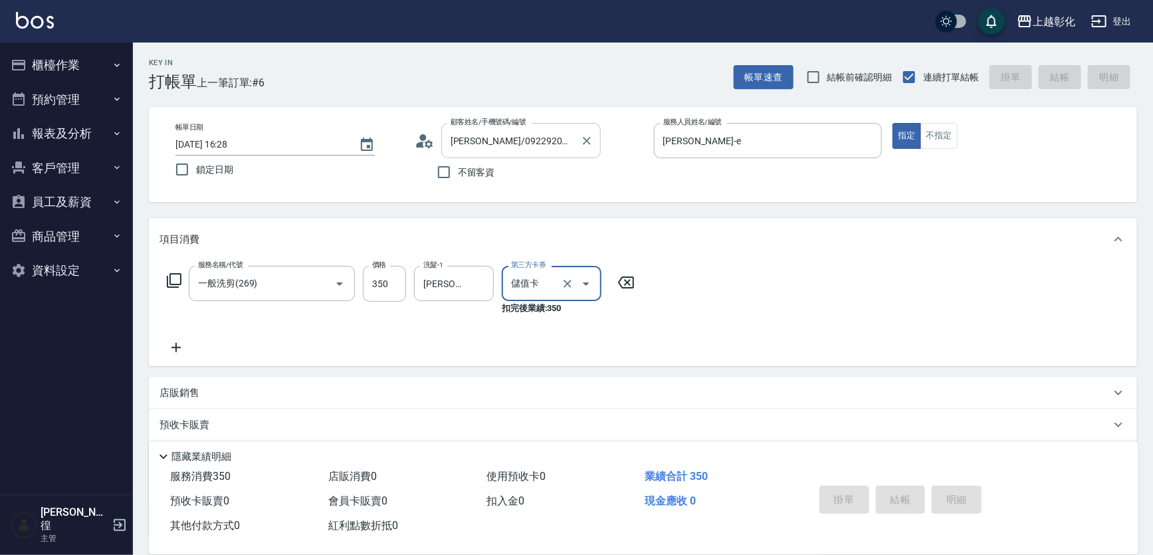
type input "[DATE] 16:29"
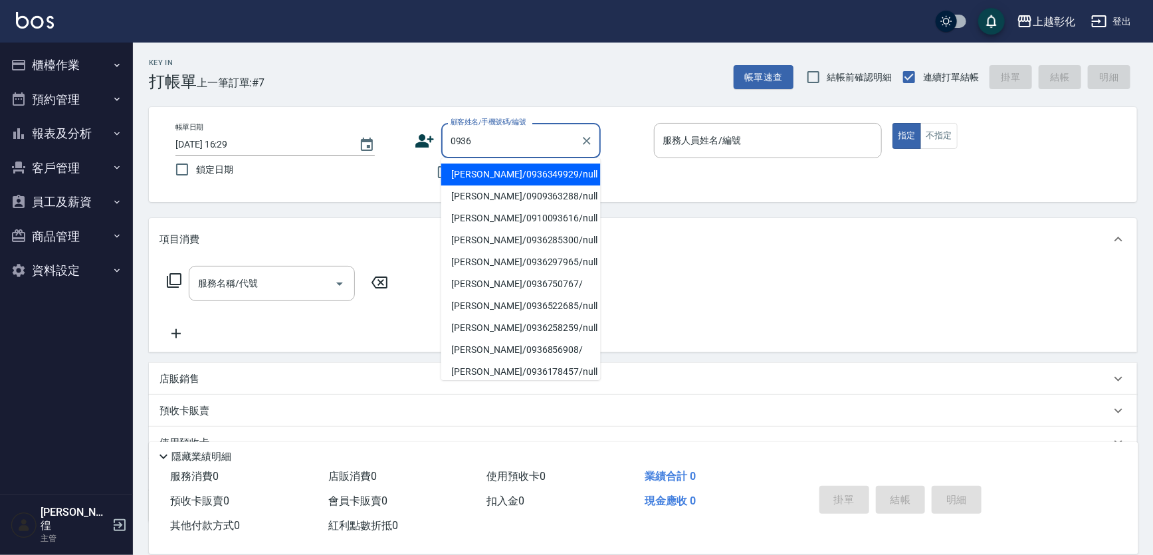
type input "[PERSON_NAME]/0936349929/null"
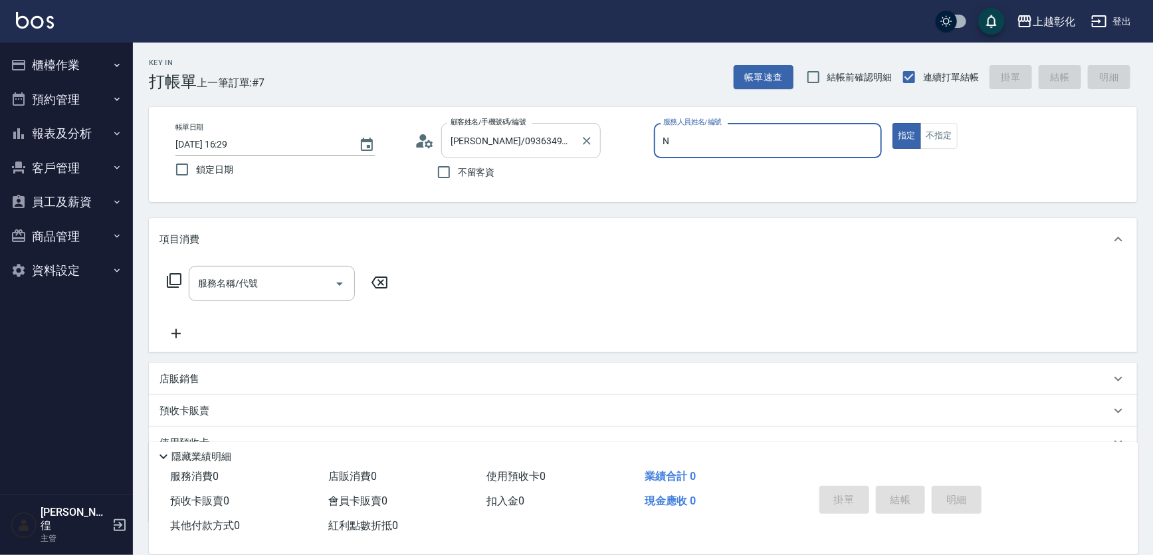
type input "羊羊-n"
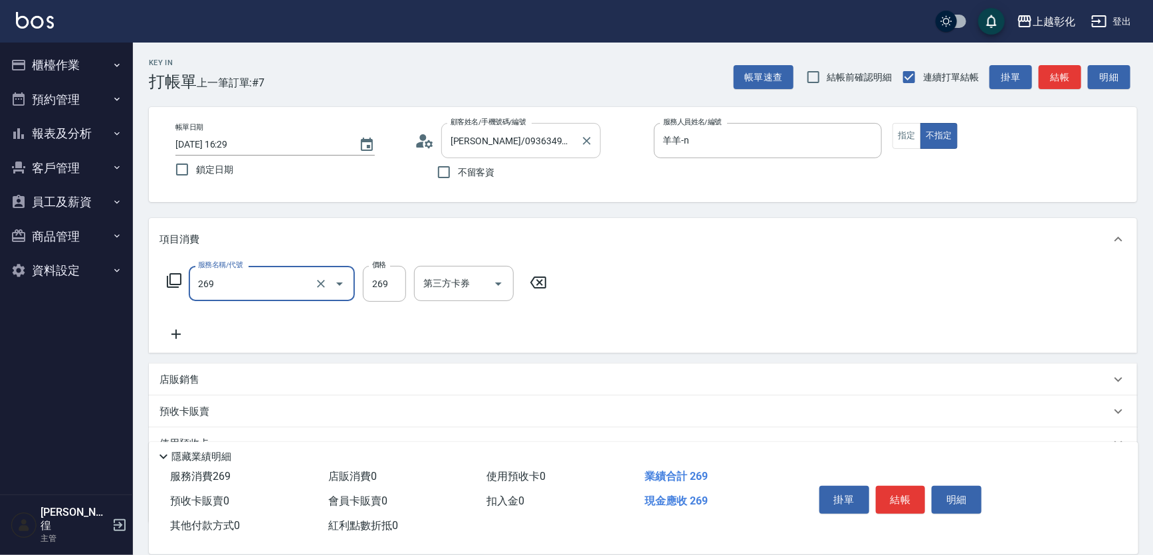
type input "一般洗剪(269)"
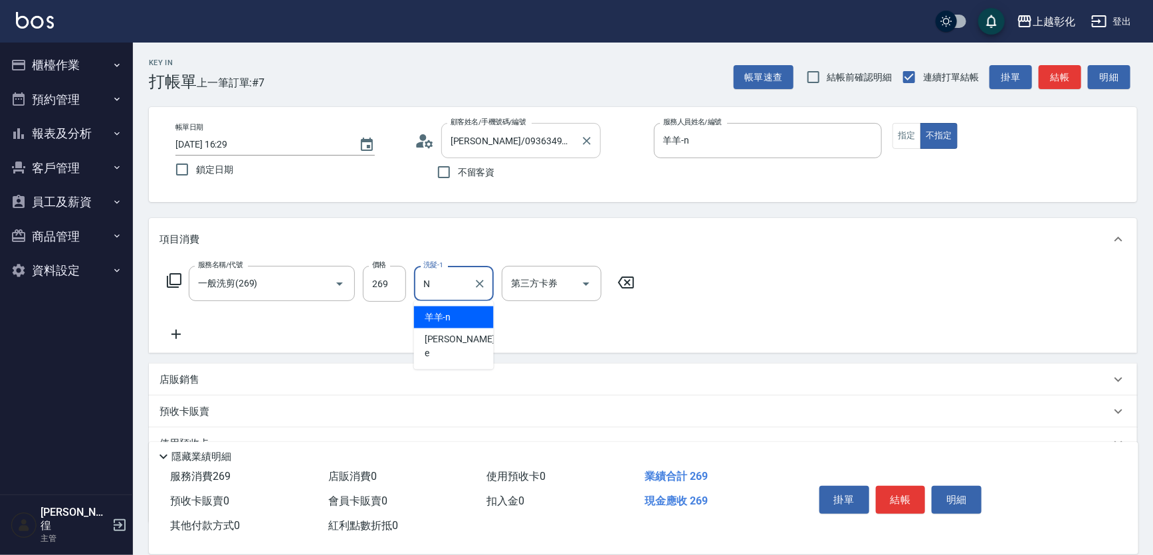
type input "羊羊-n"
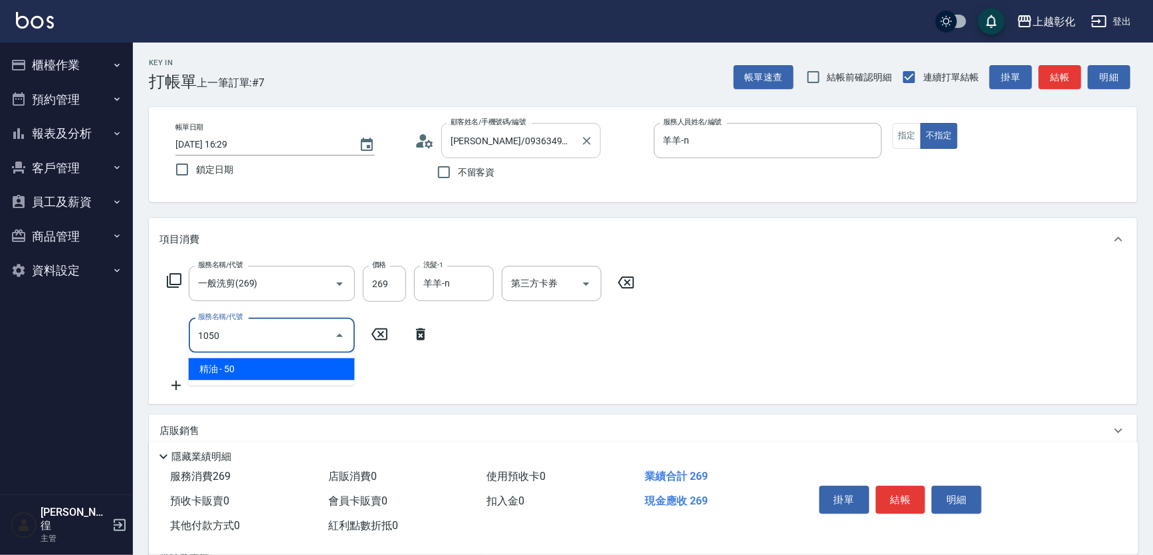
type input "精油(1050)"
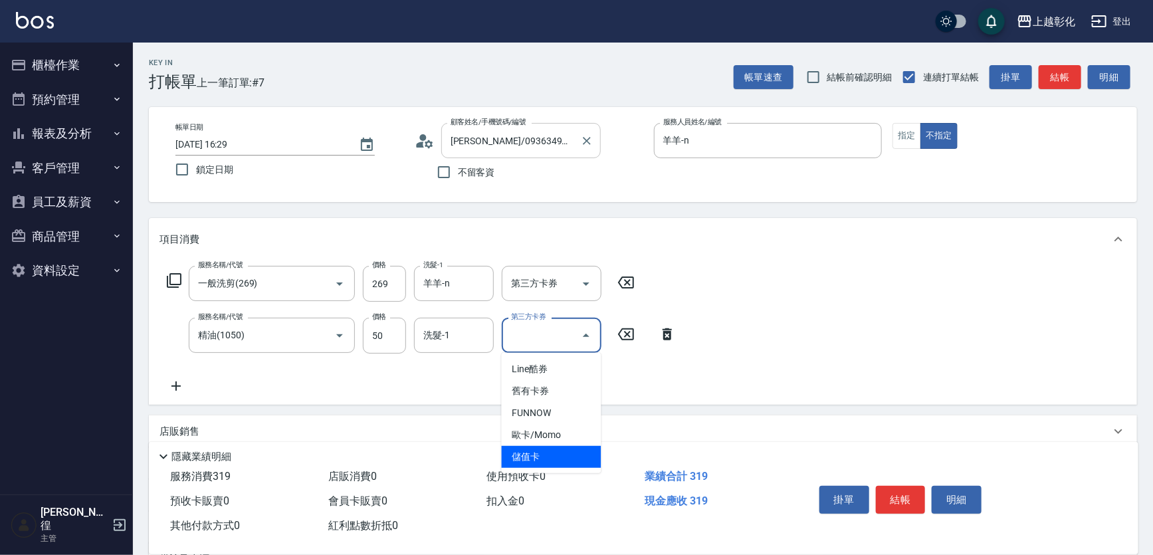
type input "儲值卡"
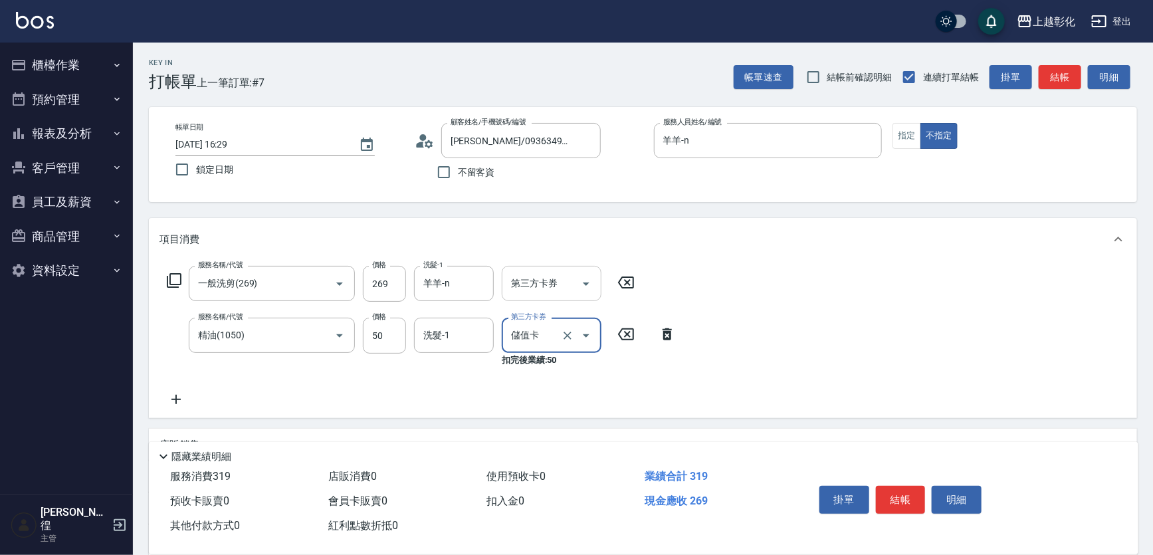
click at [528, 298] on div "第三方卡券" at bounding box center [552, 283] width 100 height 35
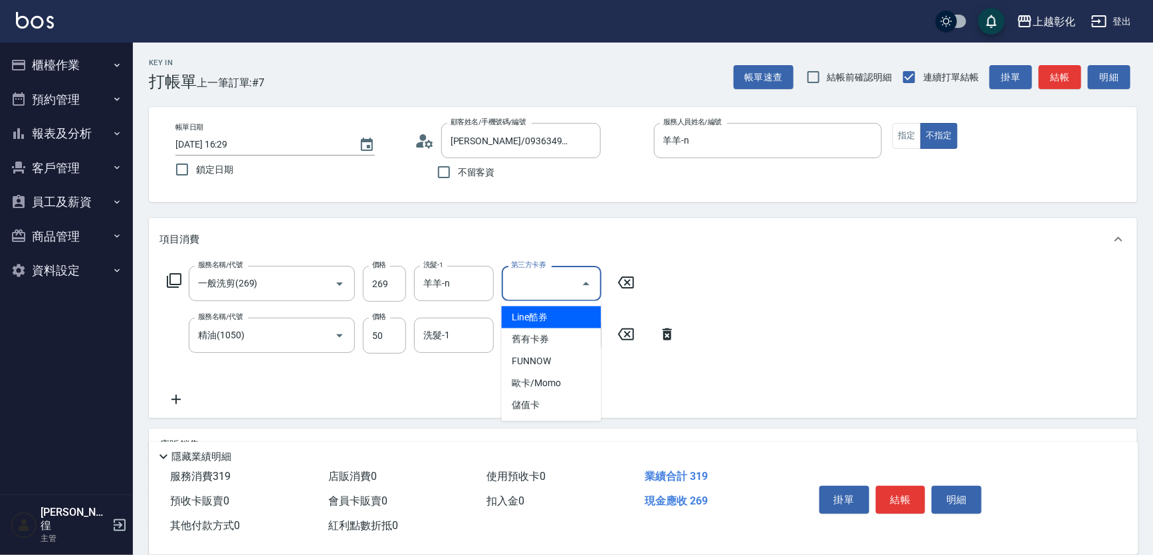
type input "儲值卡"
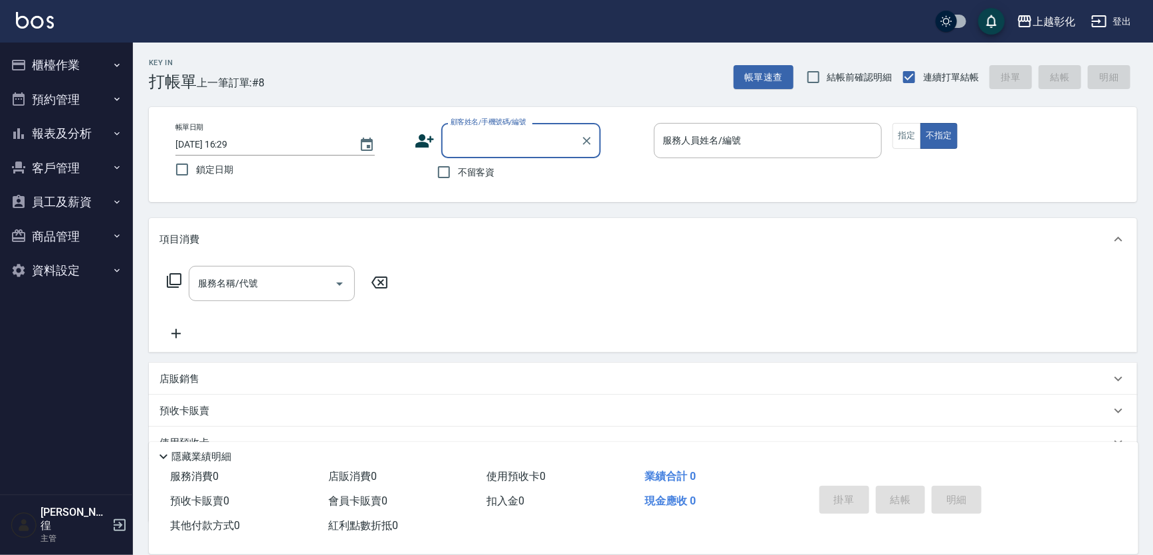
click at [485, 186] on div "帳單日期 [DATE] 16:29 鎖定日期 顧客姓名/手機號碼/編號 顧客姓名/手機號碼/編號 不留客資 服務人員姓名/編號 服務人員姓名/編號 指定 不指定" at bounding box center [643, 154] width 988 height 95
click at [489, 172] on span "不留客資" at bounding box center [476, 173] width 37 height 14
click at [489, 170] on span "不留客資" at bounding box center [476, 173] width 37 height 14
click at [458, 170] on input "不留客資" at bounding box center [444, 172] width 28 height 28
checkbox input "true"
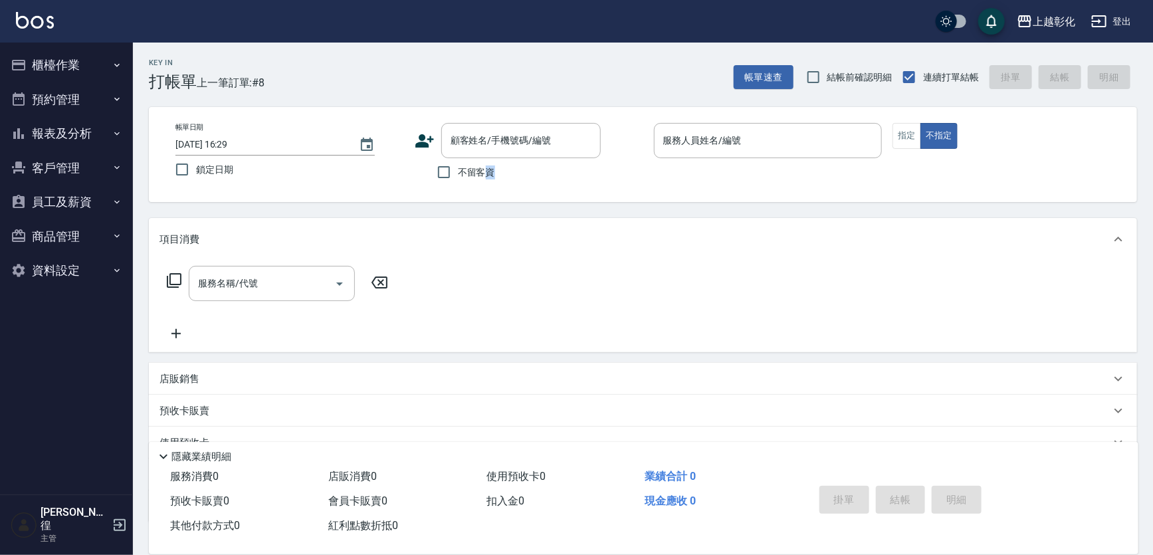
type input "[PERSON_NAME]/0936807526/"
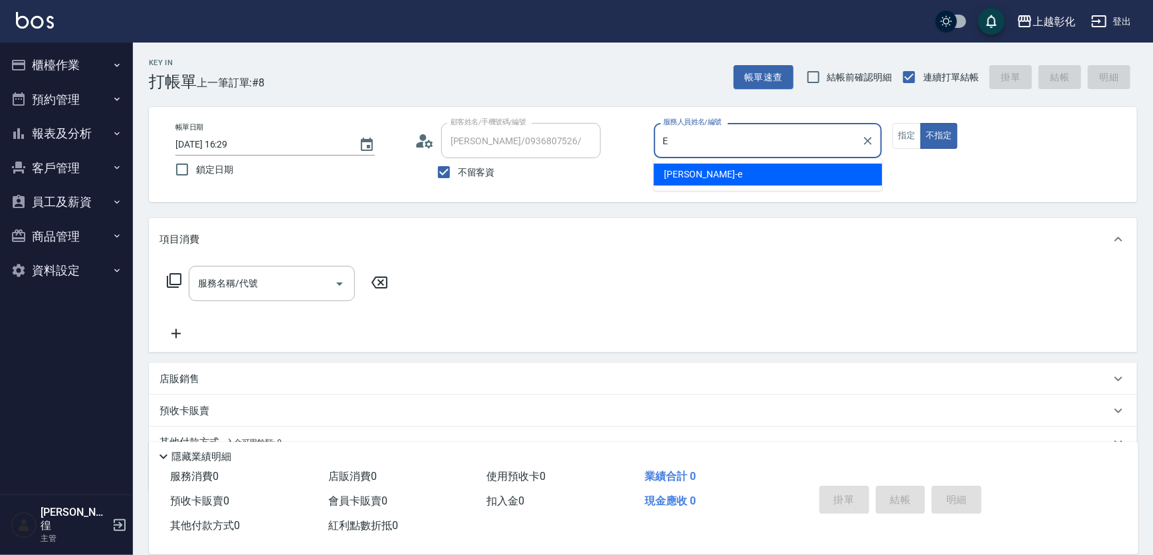
type input "[PERSON_NAME]-e"
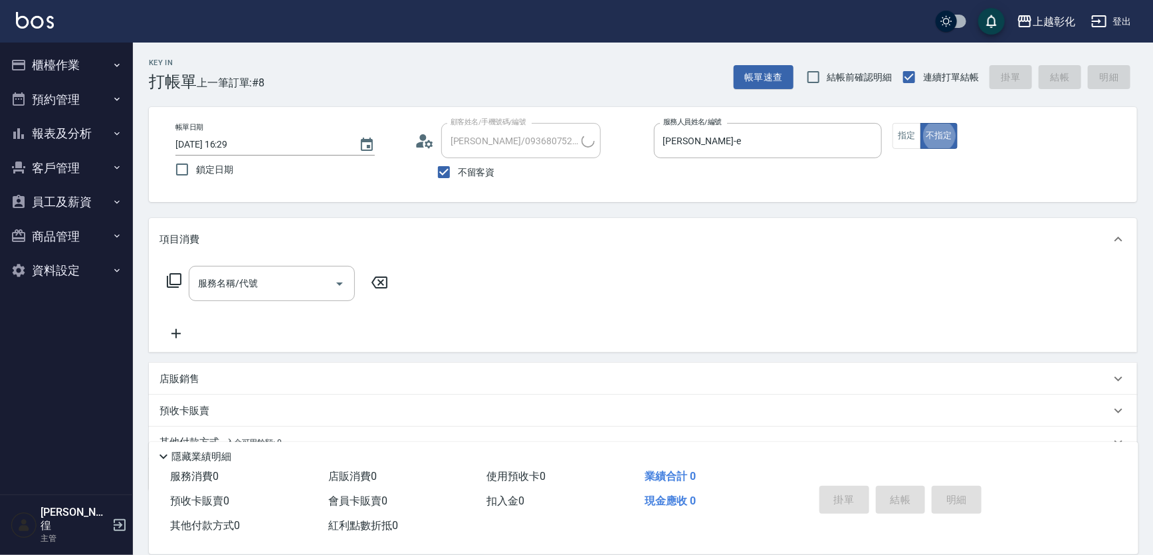
type input "張苡竫/0930253839/"
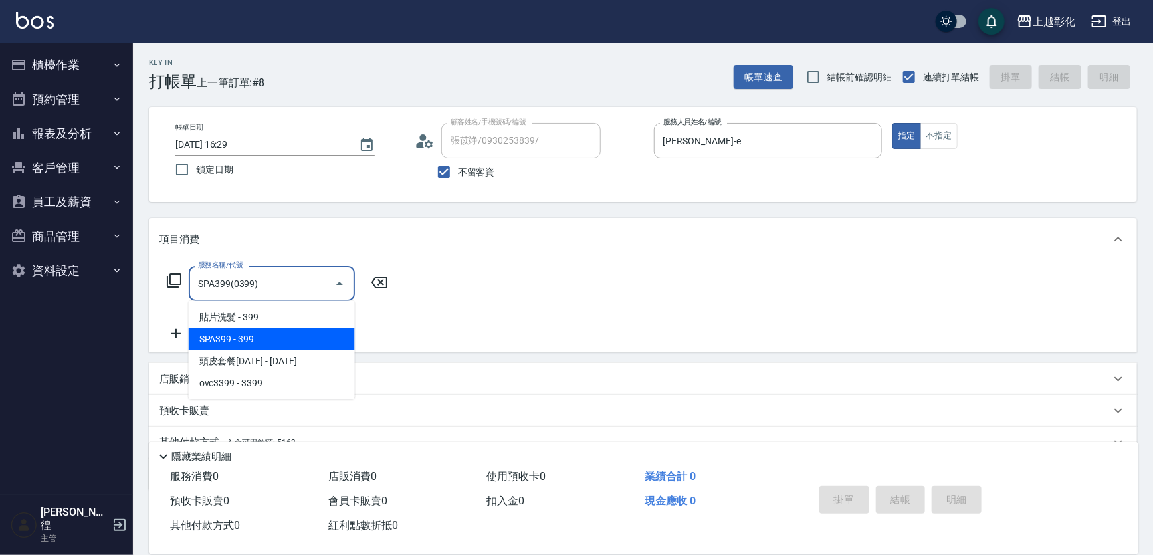
type input "SPA399(0399)"
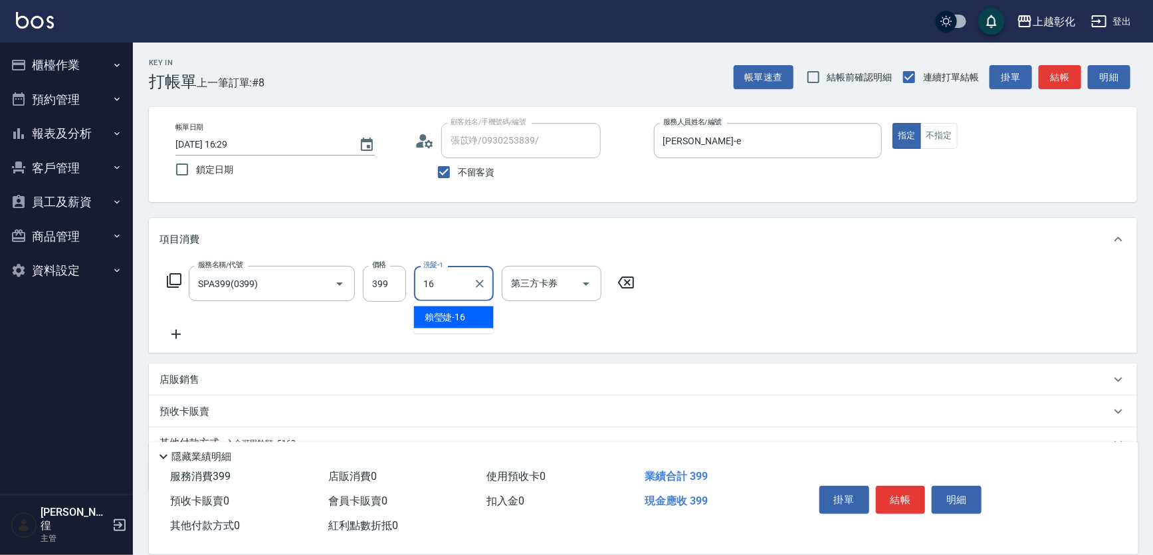
type input "[PERSON_NAME]-16"
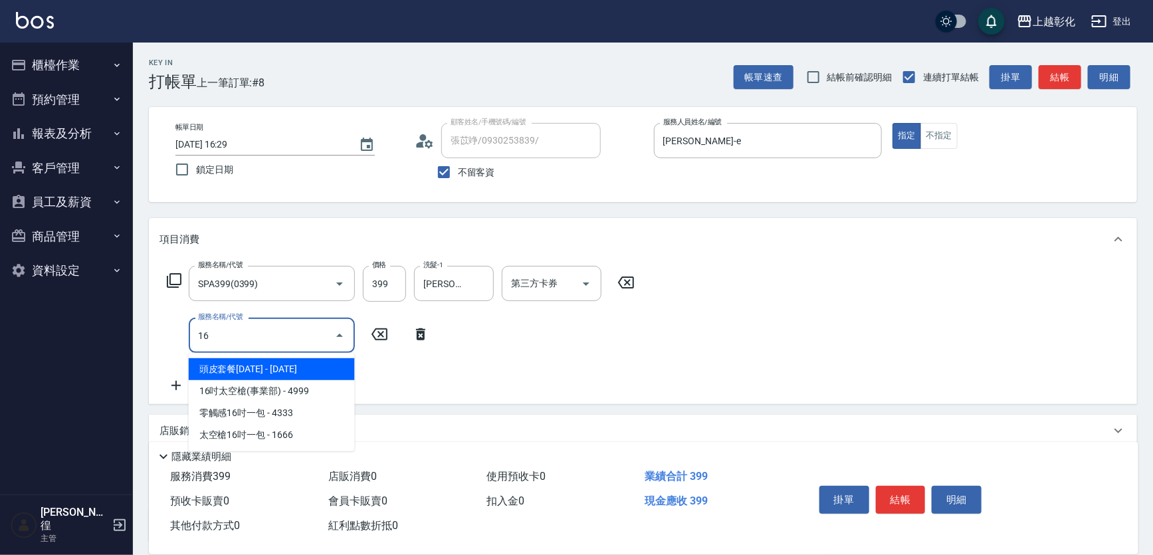
type input "1"
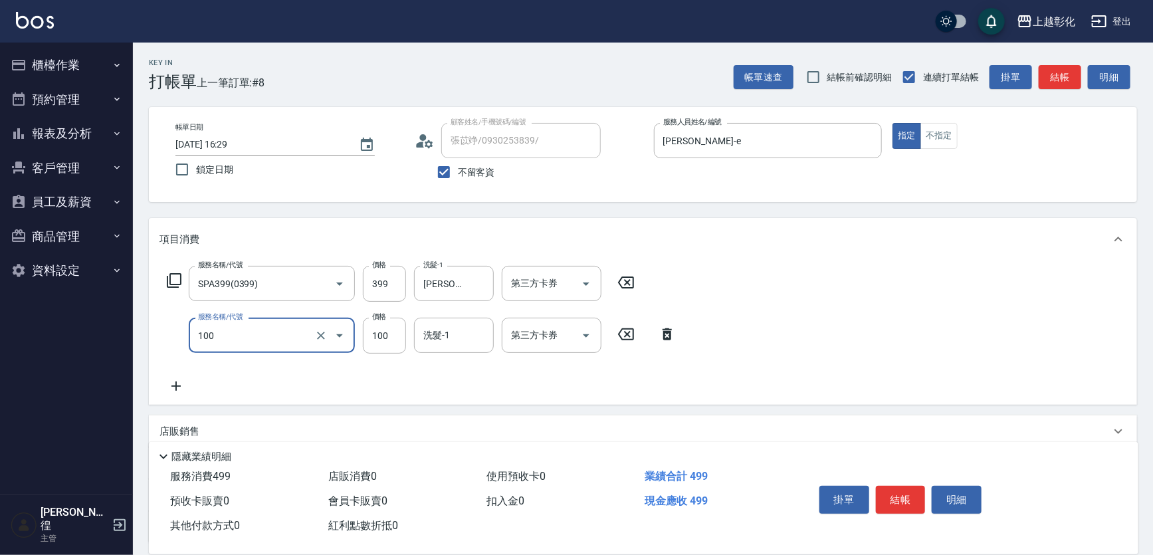
type input "洗髮(100)"
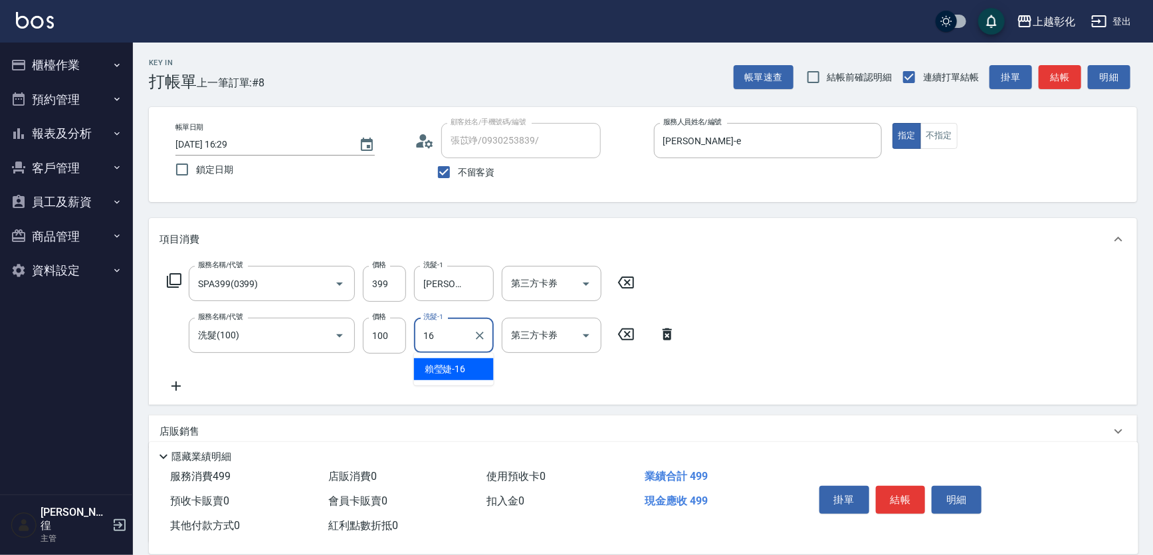
type input "[PERSON_NAME]-16"
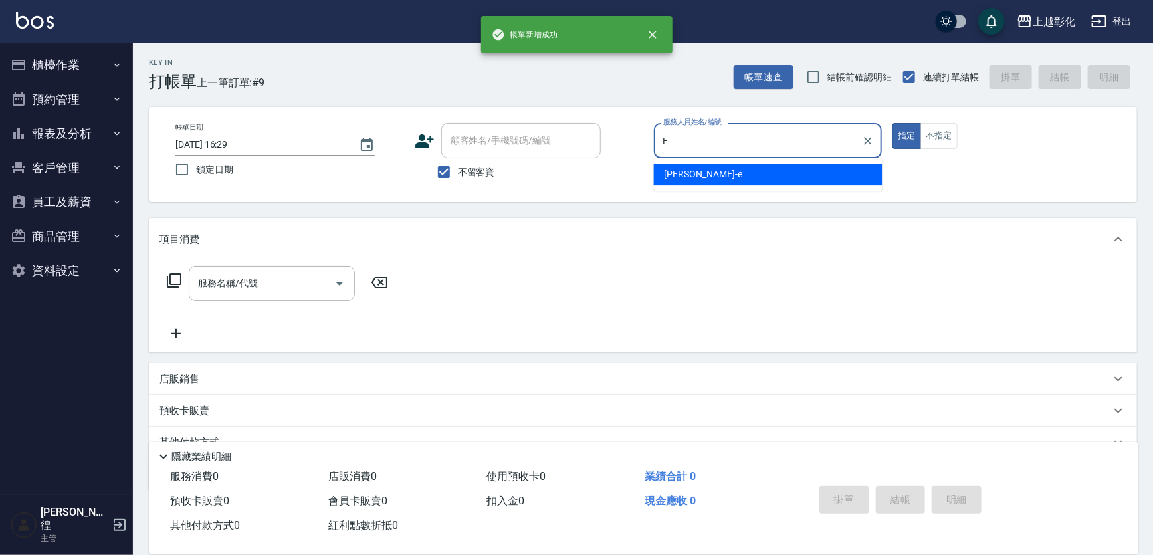
type input "[PERSON_NAME]-e"
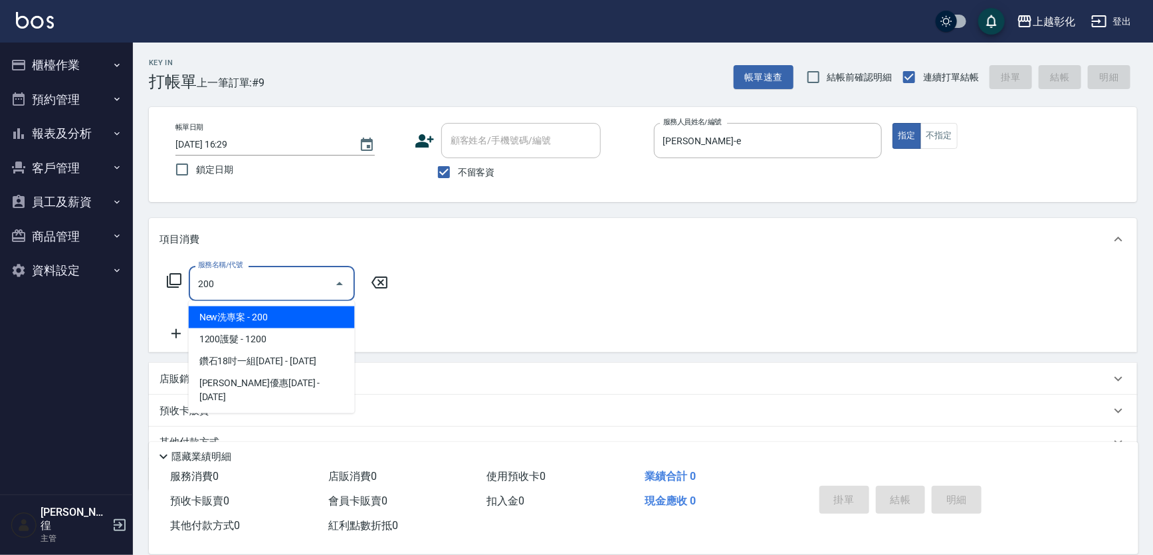
type input "New洗專案(200)"
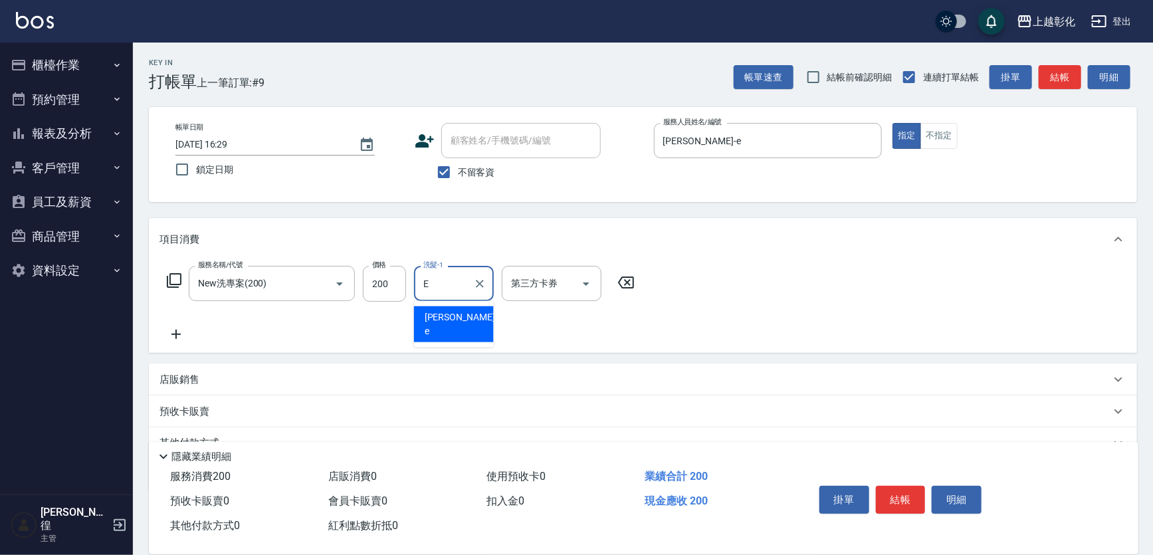
type input "[PERSON_NAME]-e"
